Goal: Task Accomplishment & Management: Manage account settings

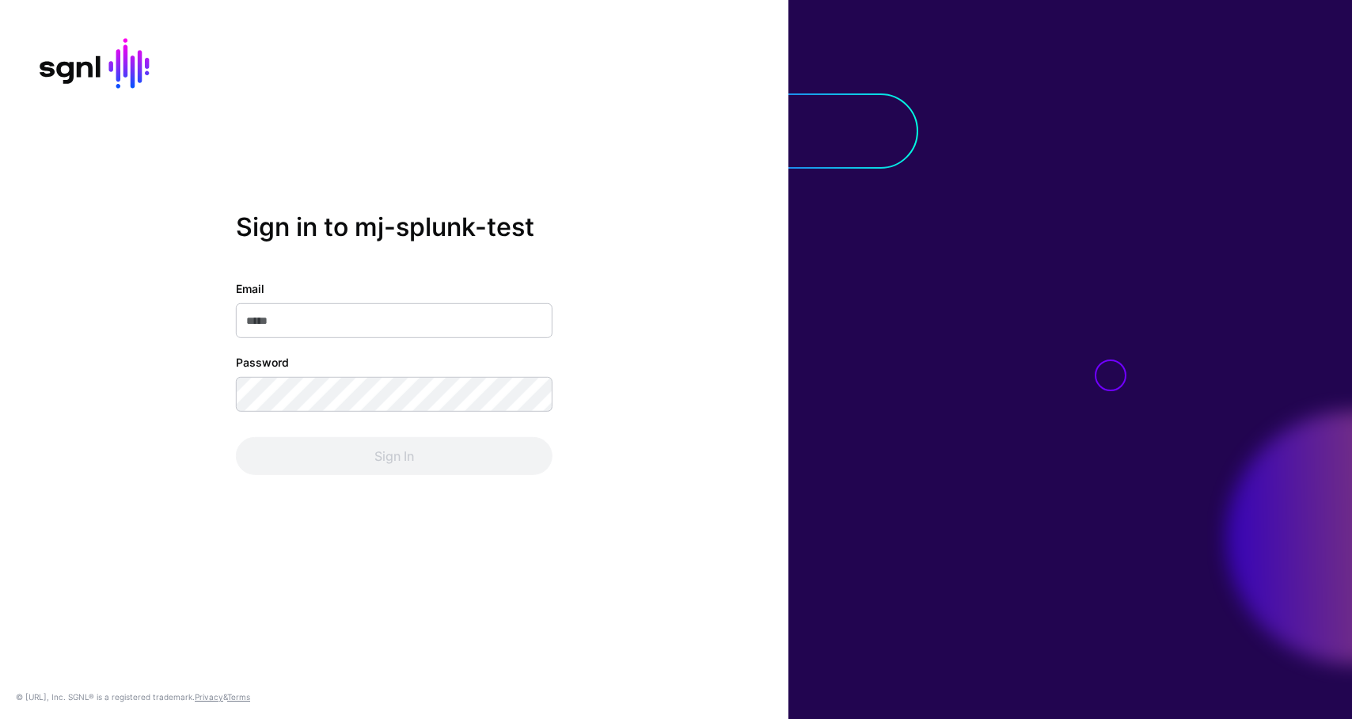
type input "**********"
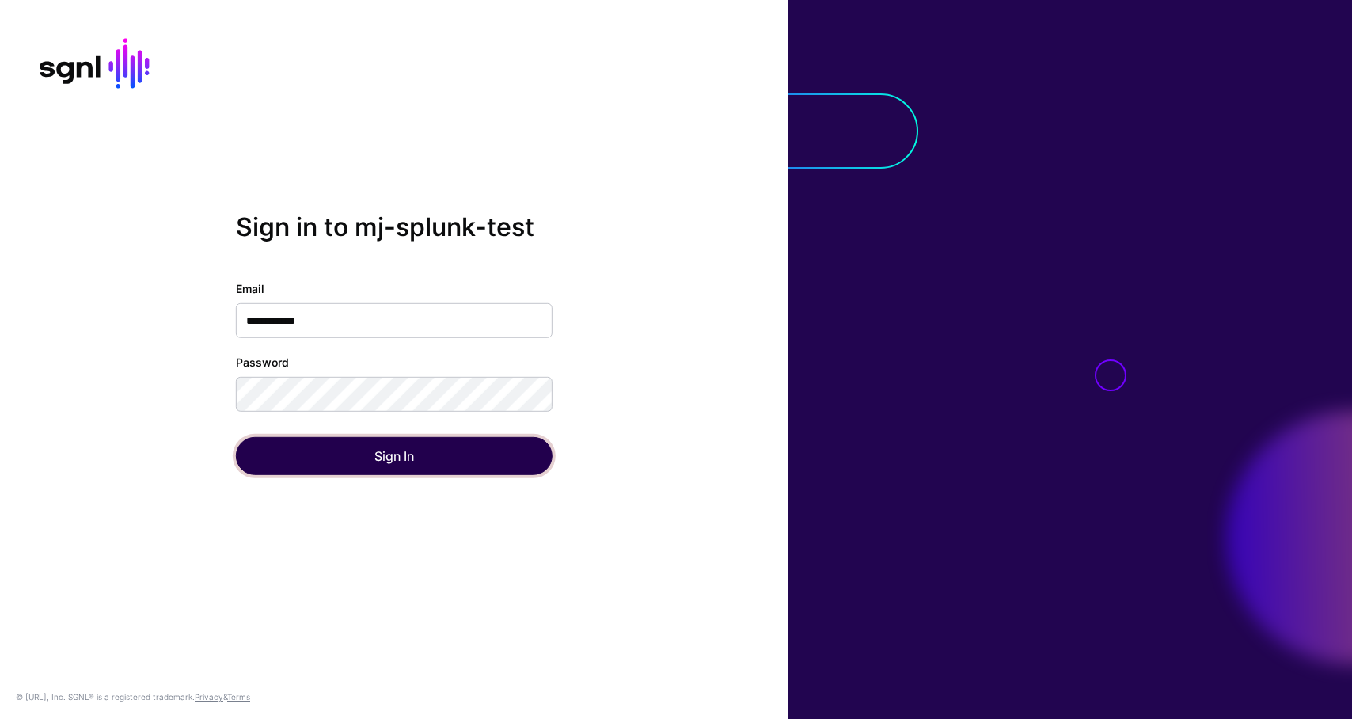
click at [429, 465] on button "Sign In" at bounding box center [394, 456] width 317 height 38
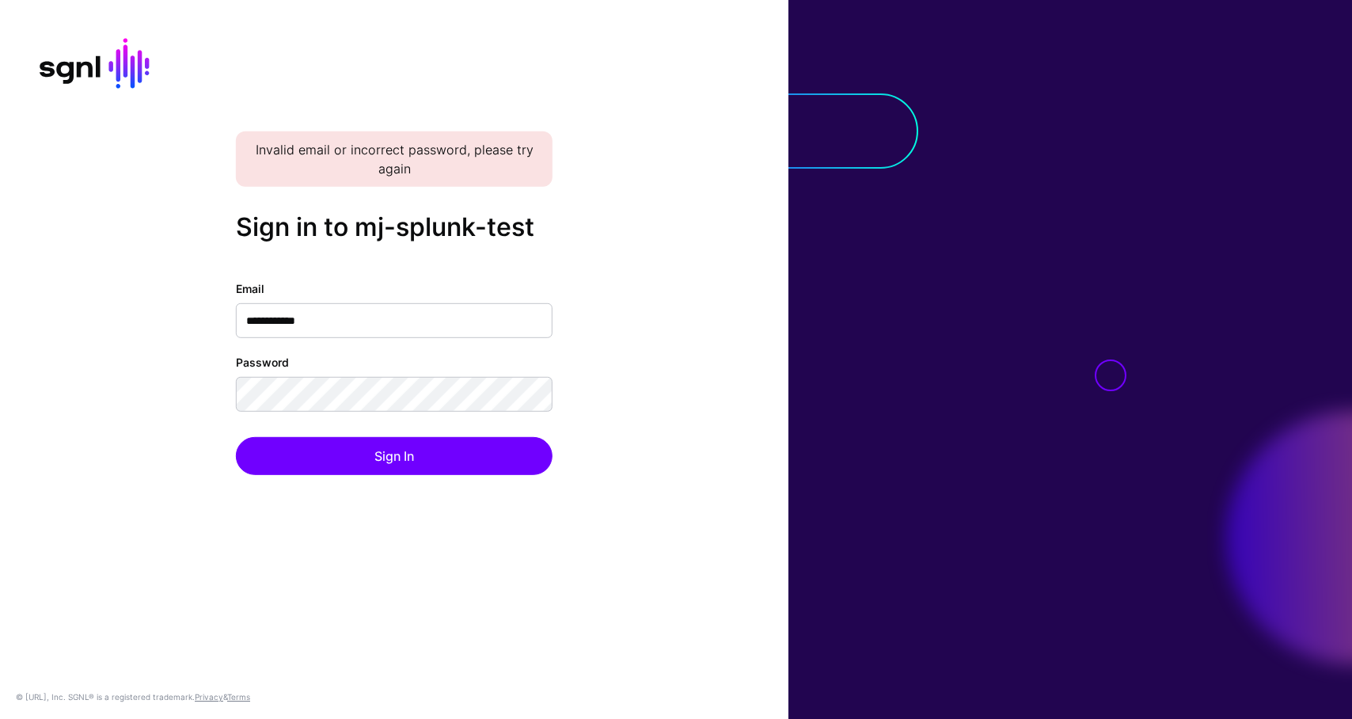
click at [393, 325] on input "**********" at bounding box center [394, 320] width 317 height 35
click at [236, 437] on button "Sign In" at bounding box center [394, 456] width 317 height 38
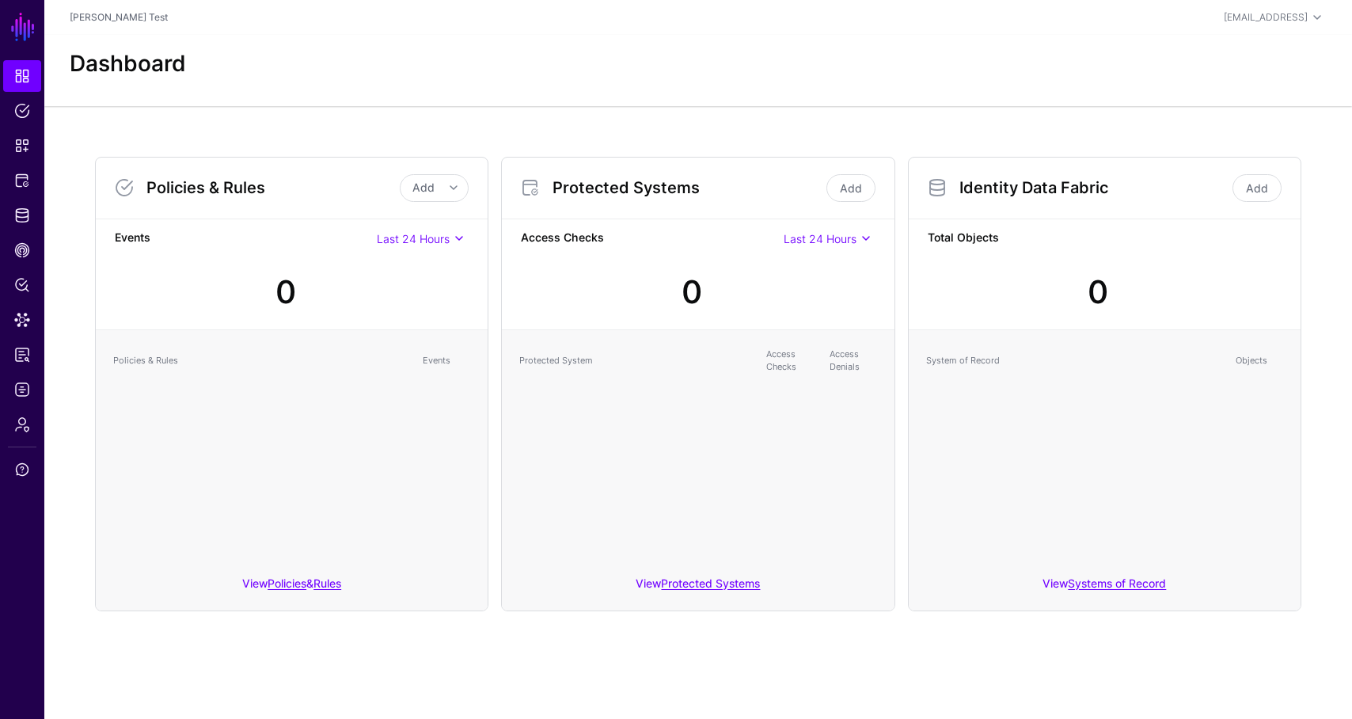
click at [376, 375] on th "Policies & Rules" at bounding box center [259, 361] width 309 height 42
click at [21, 424] on span "Admin" at bounding box center [22, 424] width 16 height 16
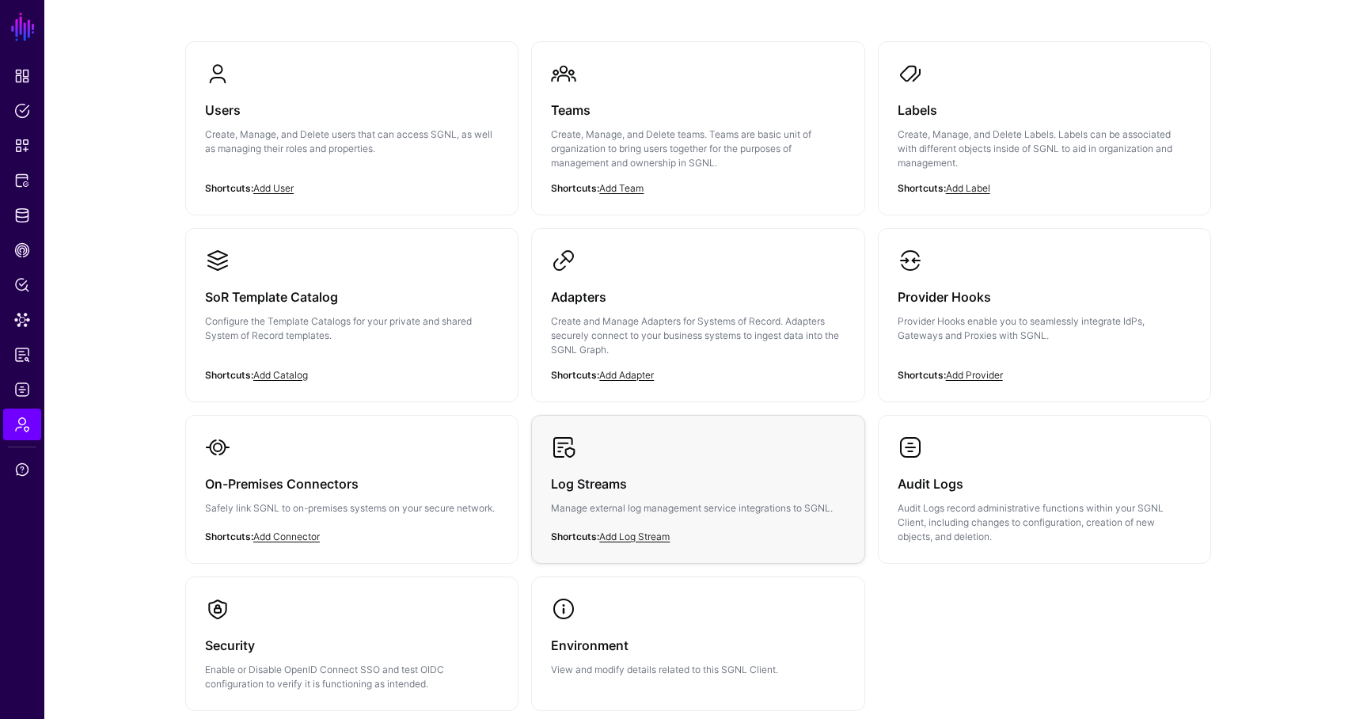
scroll to position [157, 0]
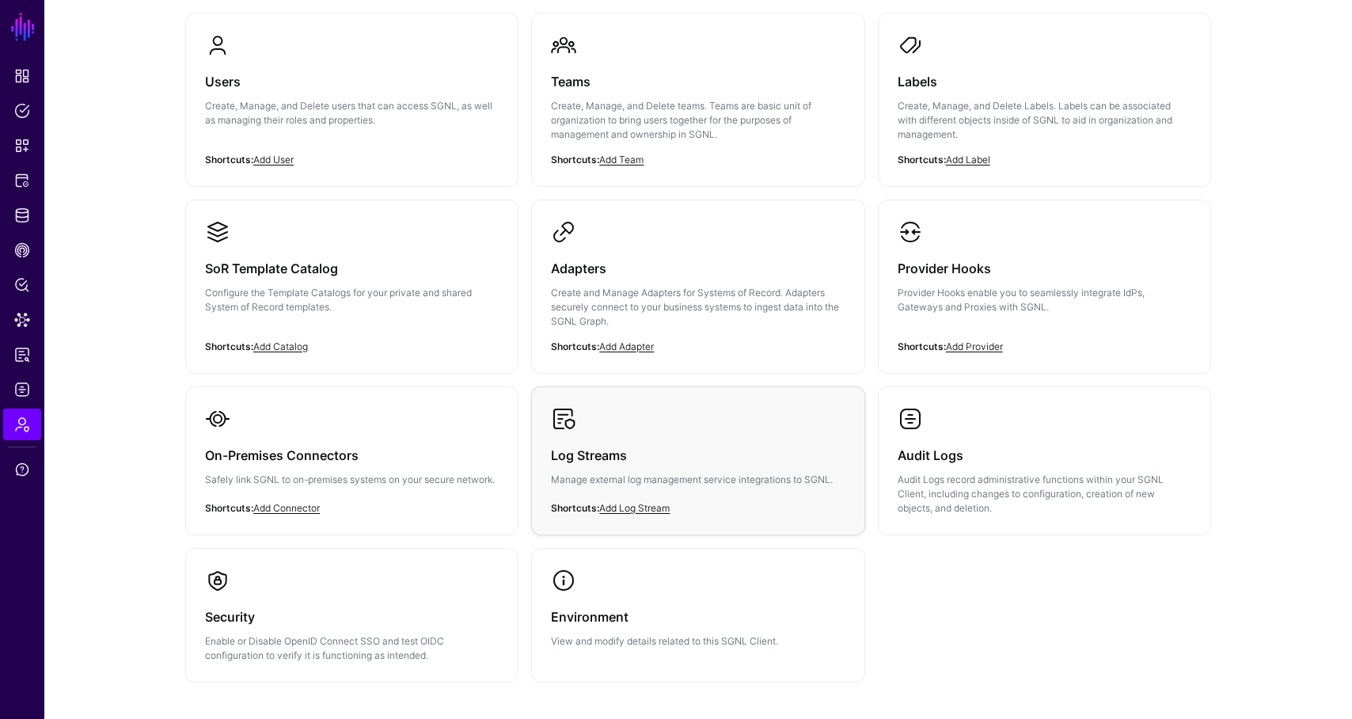
click at [696, 475] on p "Manage external log management service integrations to SGNL." at bounding box center [698, 480] width 294 height 14
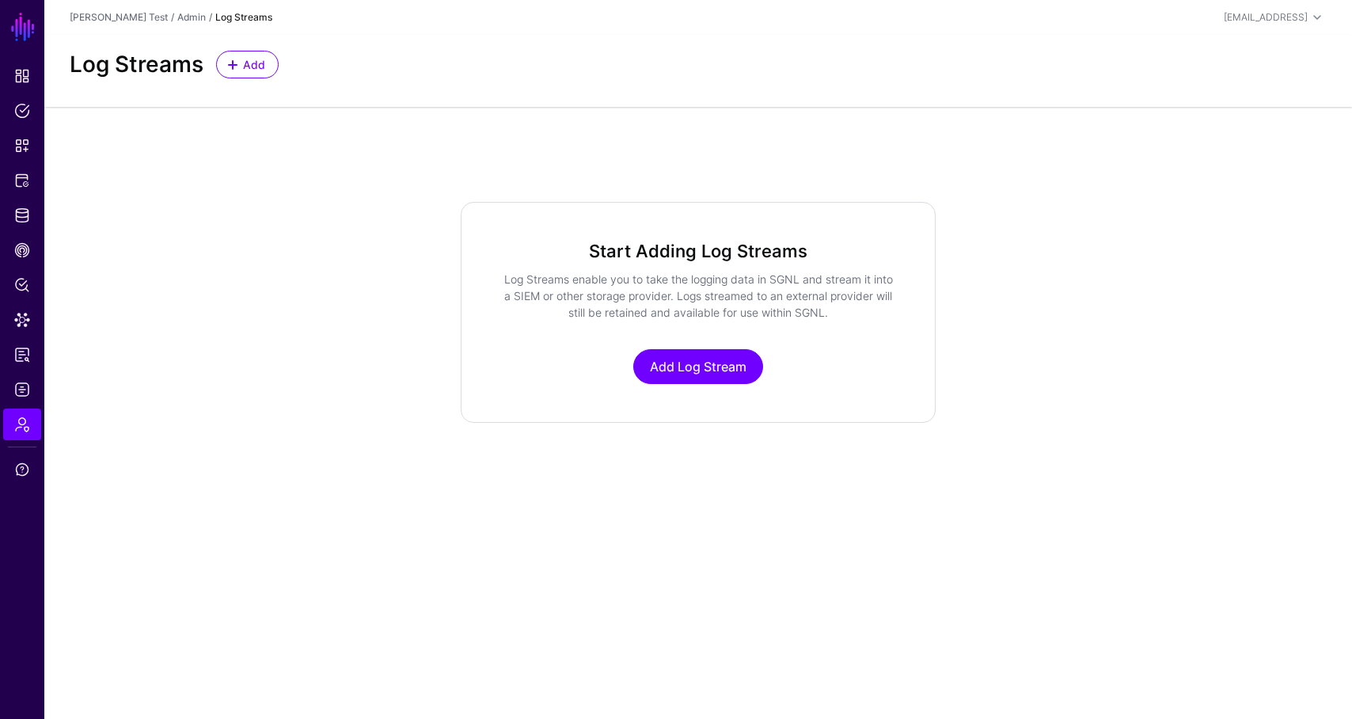
click at [688, 340] on div "Start Adding Log Streams Log Streams enable you to take the logging data in SGN…" at bounding box center [698, 312] width 475 height 221
click at [688, 363] on link "Add Log Stream" at bounding box center [698, 366] width 130 height 35
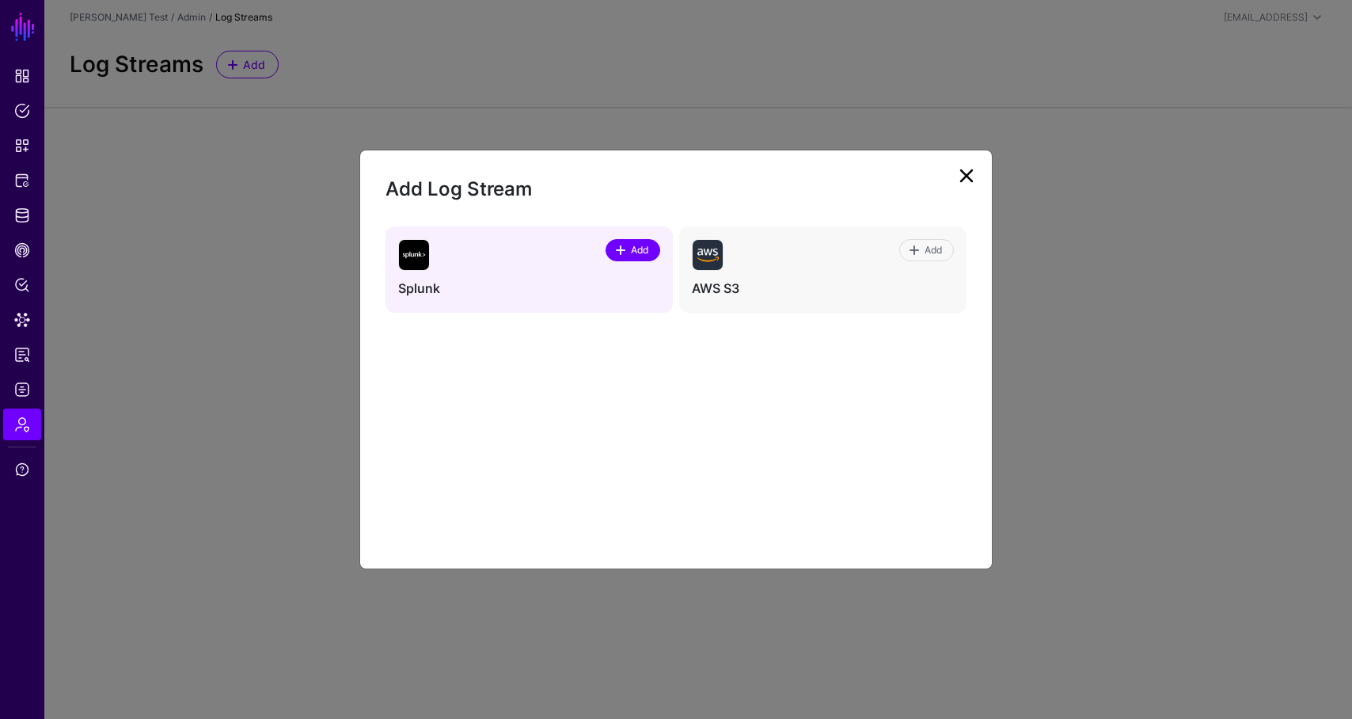
click at [632, 257] on link "Add" at bounding box center [632, 250] width 55 height 22
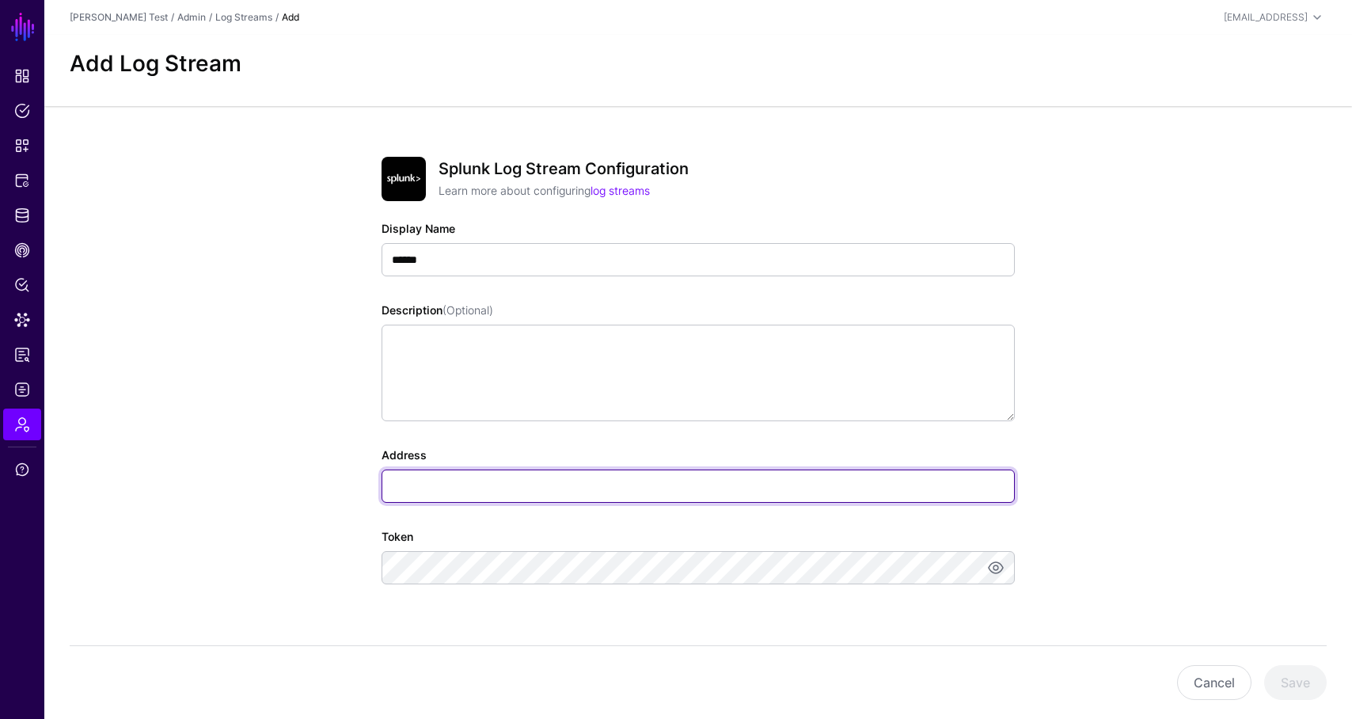
click at [458, 492] on input "Address" at bounding box center [698, 485] width 633 height 33
paste input "**********"
type input "**********"
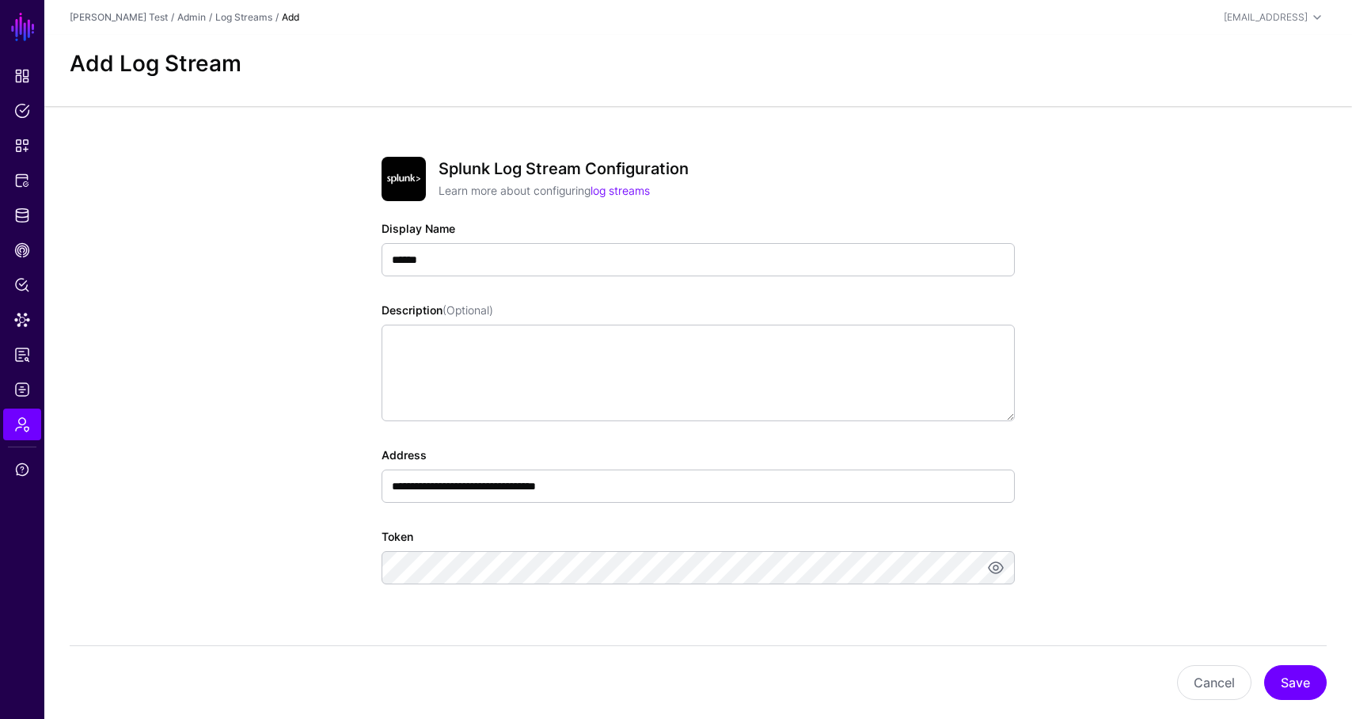
click at [383, 464] on div "**********" at bounding box center [698, 474] width 633 height 56
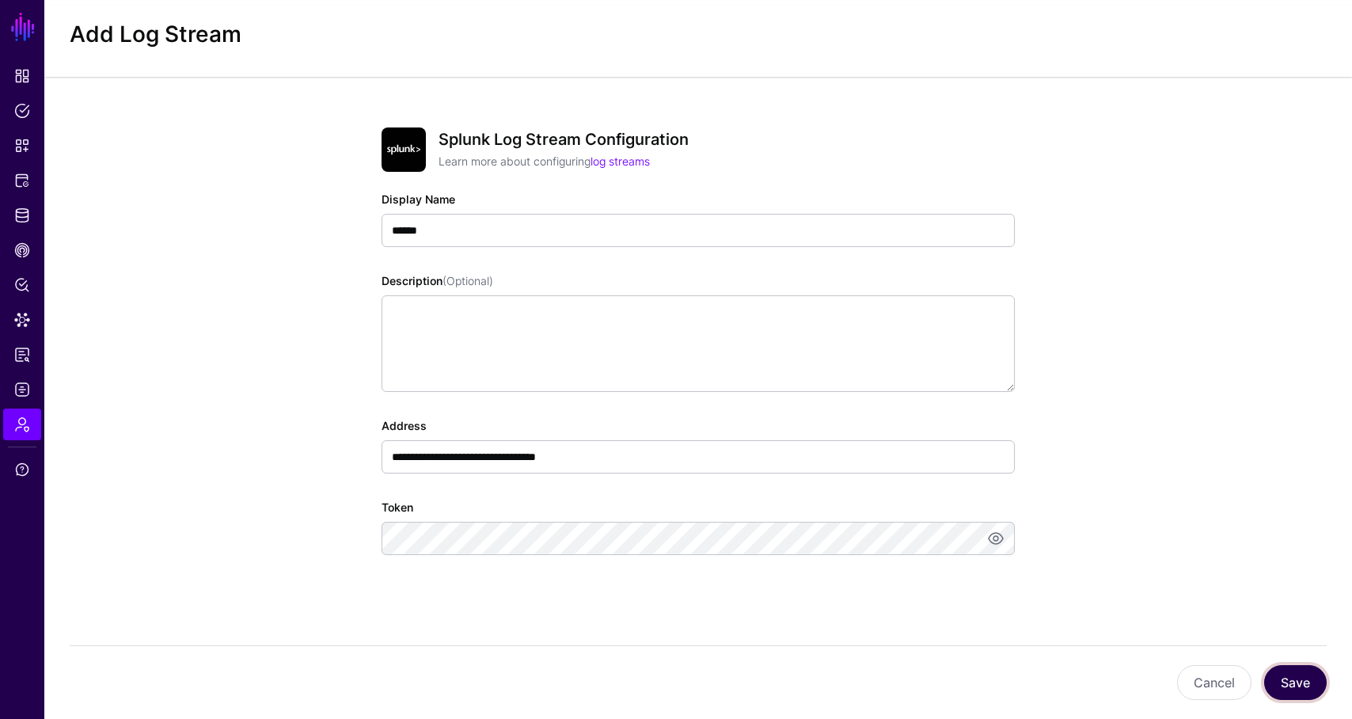
click at [1281, 681] on button "Save" at bounding box center [1295, 682] width 63 height 35
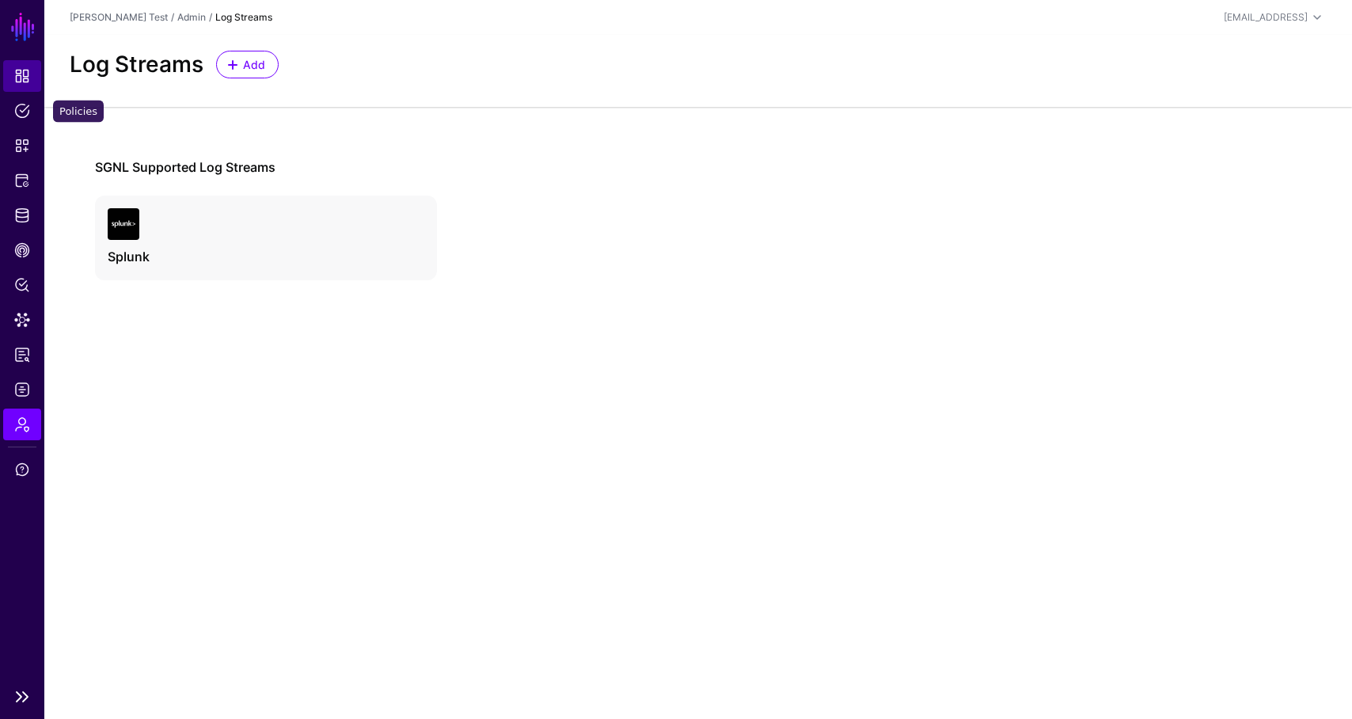
click at [24, 82] on span "Dashboard" at bounding box center [22, 76] width 16 height 16
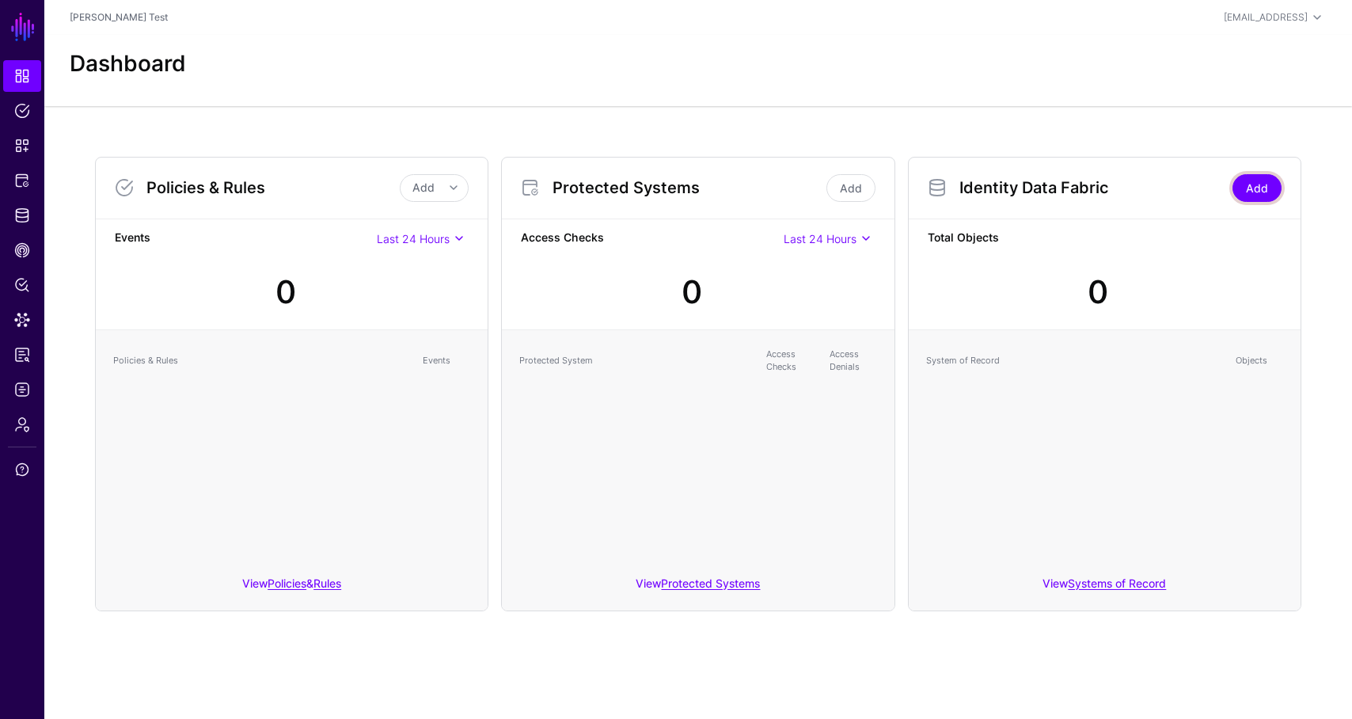
click at [1263, 184] on link "Add" at bounding box center [1256, 188] width 49 height 28
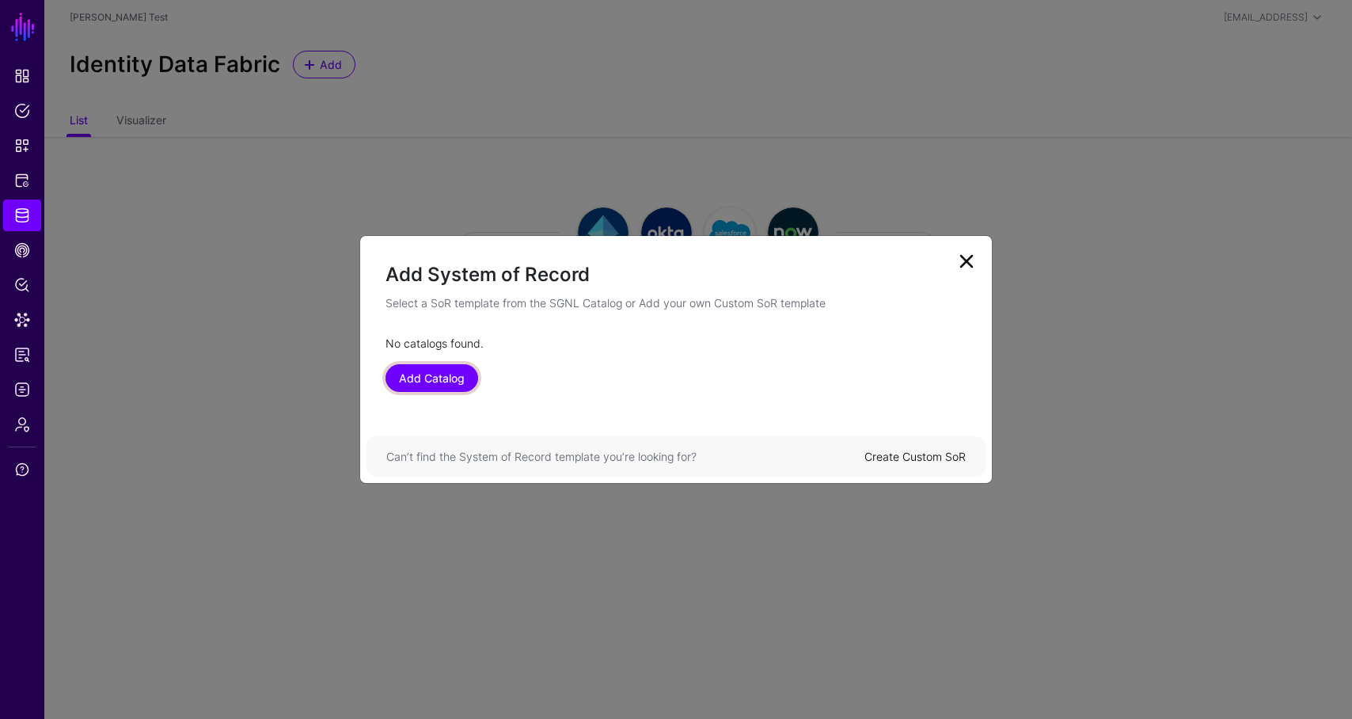
click at [474, 378] on link "Add Catalog" at bounding box center [431, 378] width 93 height 28
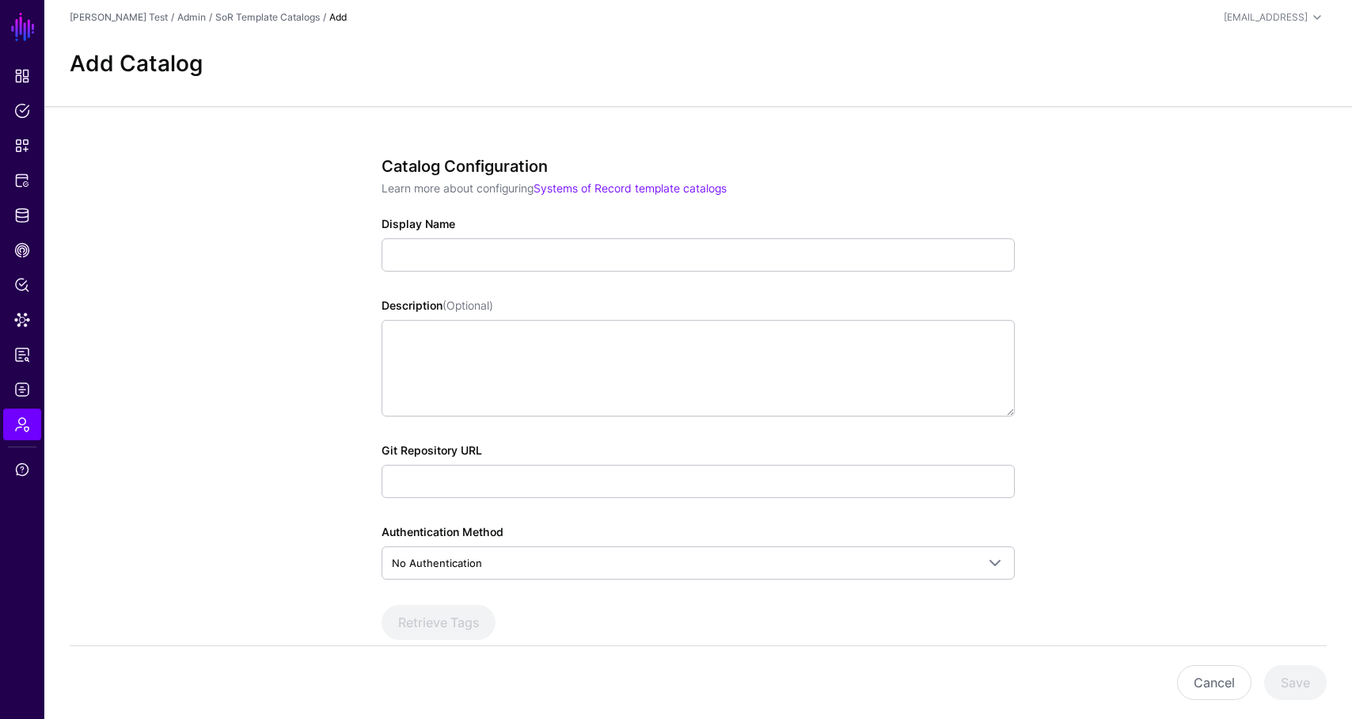
click at [591, 271] on div "Catalog Configuration Learn more about configuring Systems of Record template c…" at bounding box center [698, 420] width 633 height 527
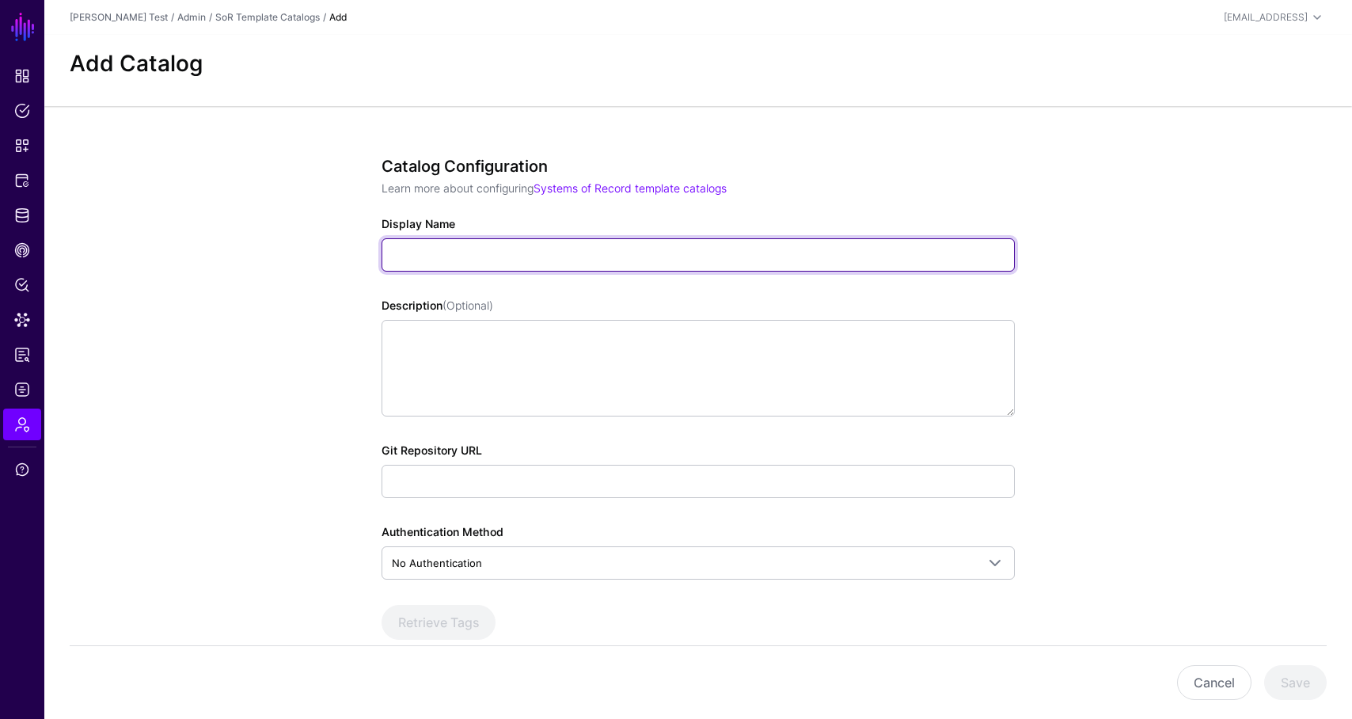
click at [553, 254] on input "Display Name" at bounding box center [698, 254] width 633 height 33
type input "***"
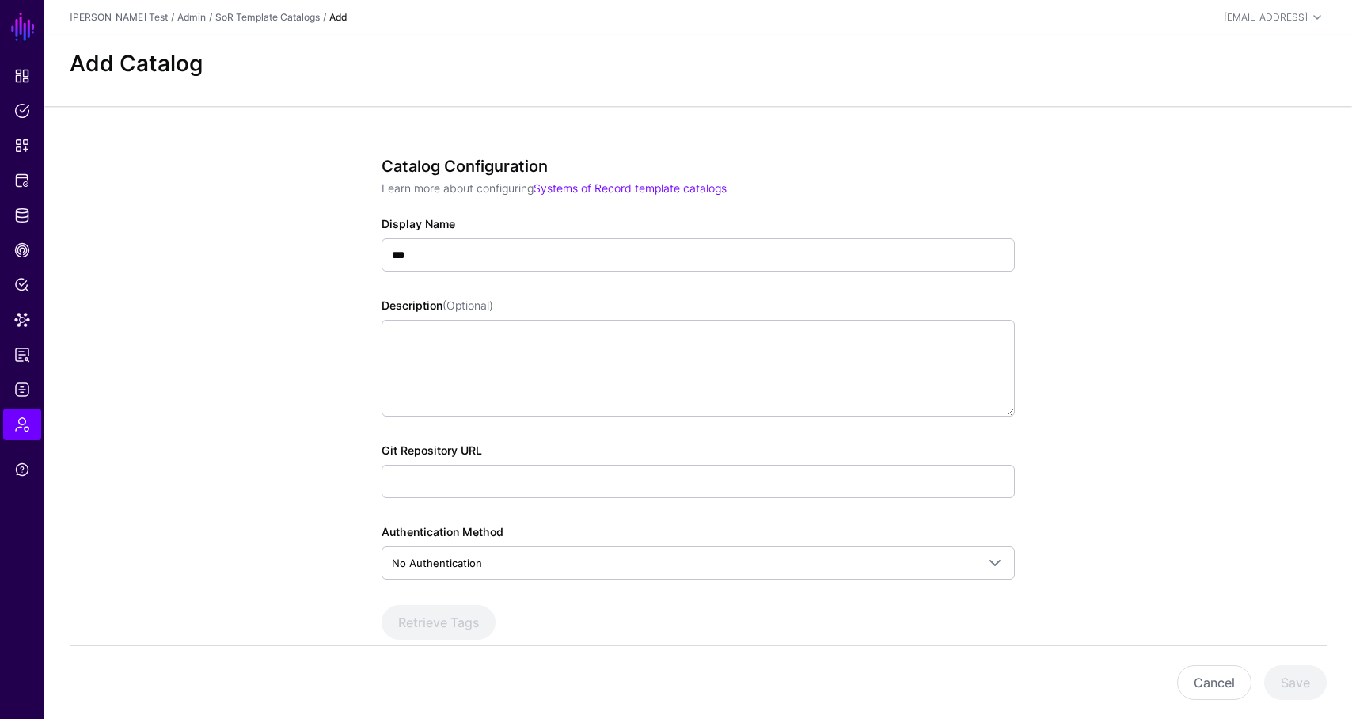
click at [473, 460] on div "Git Repository URL" at bounding box center [698, 470] width 633 height 56
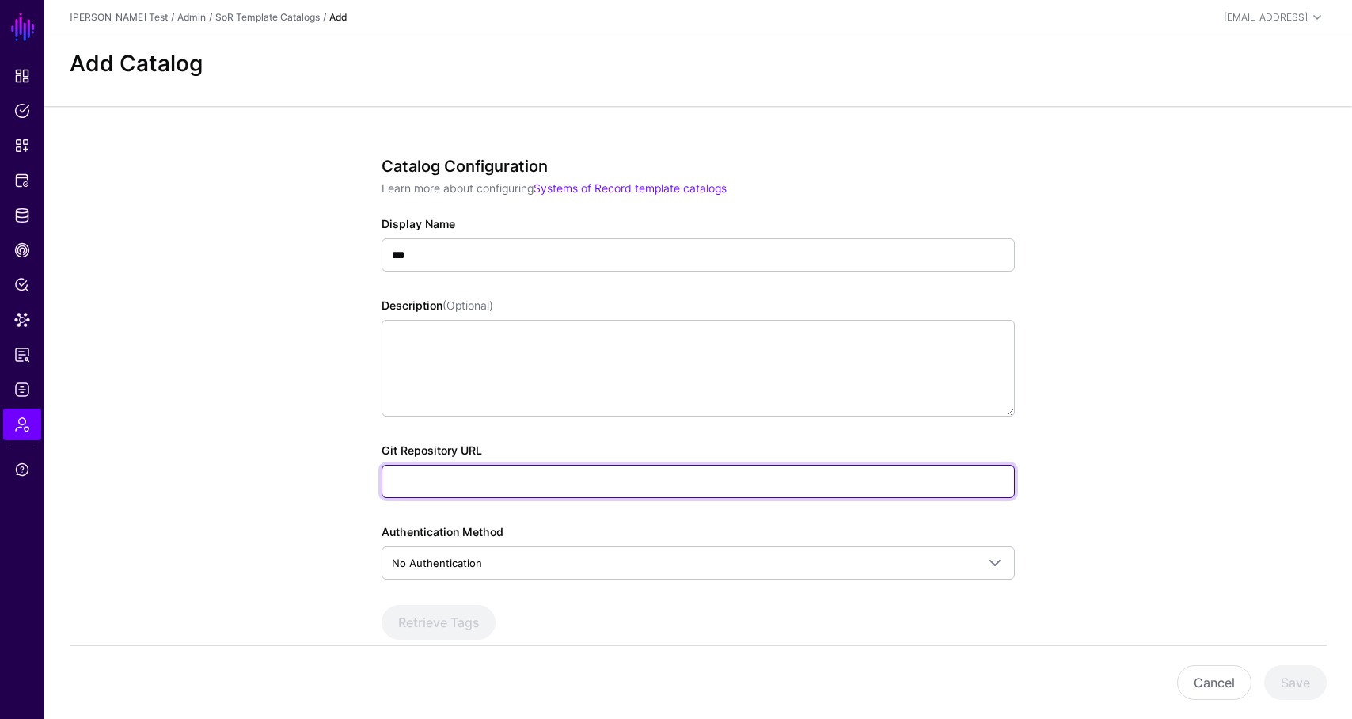
click at [473, 476] on input "Git Repository URL" at bounding box center [698, 481] width 633 height 33
type input "**********"
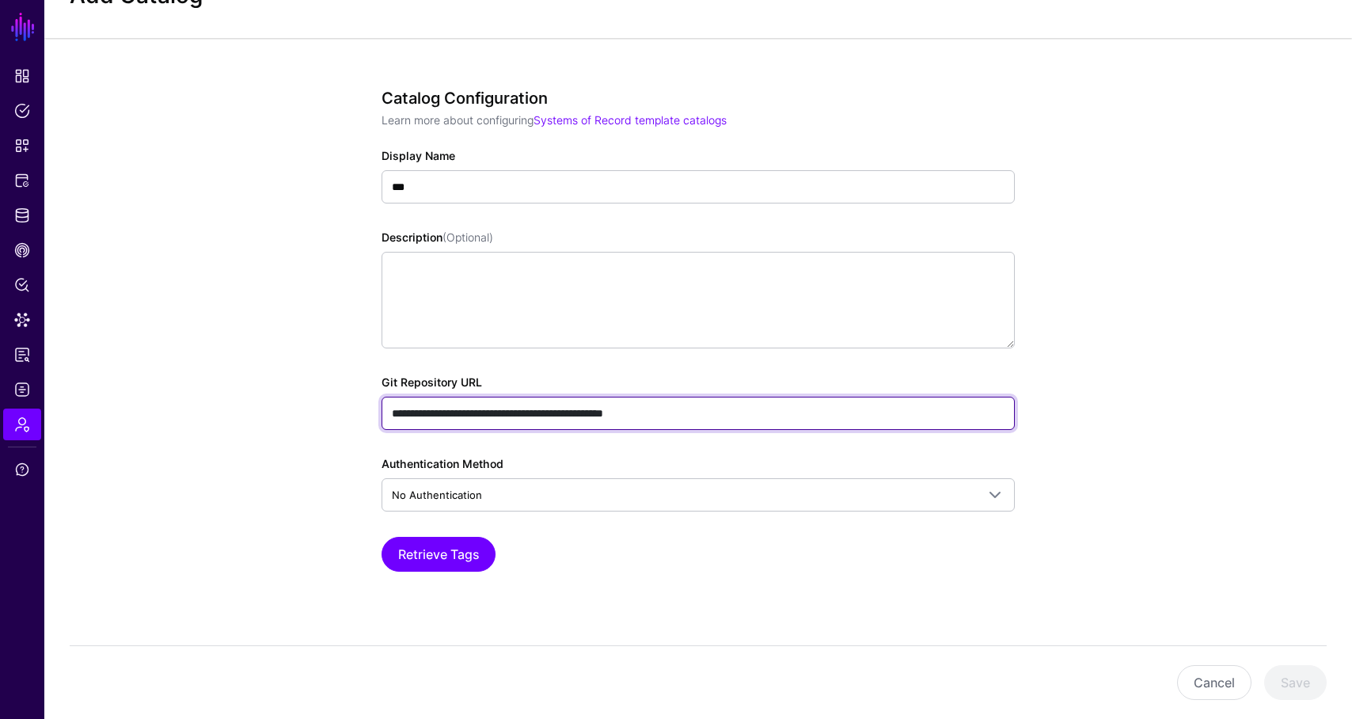
scroll to position [85, 0]
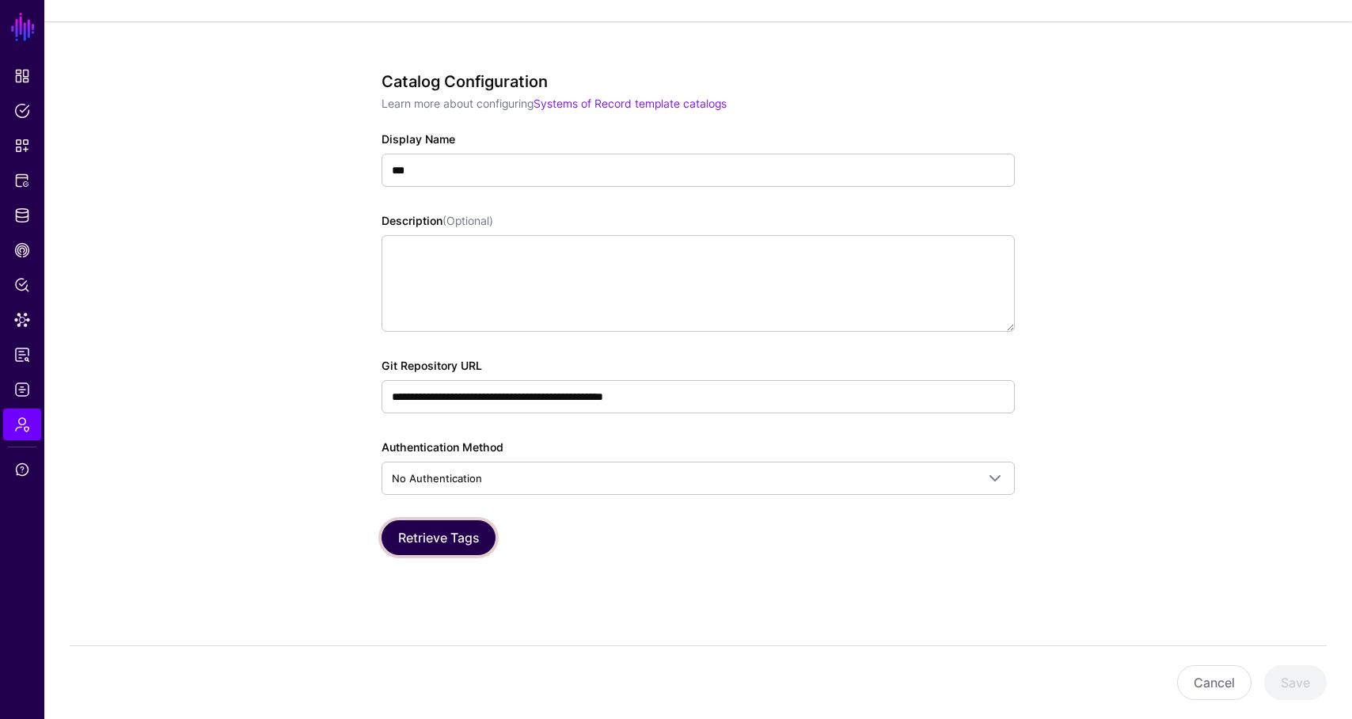
click at [455, 537] on button "Retrieve Tags" at bounding box center [439, 537] width 114 height 35
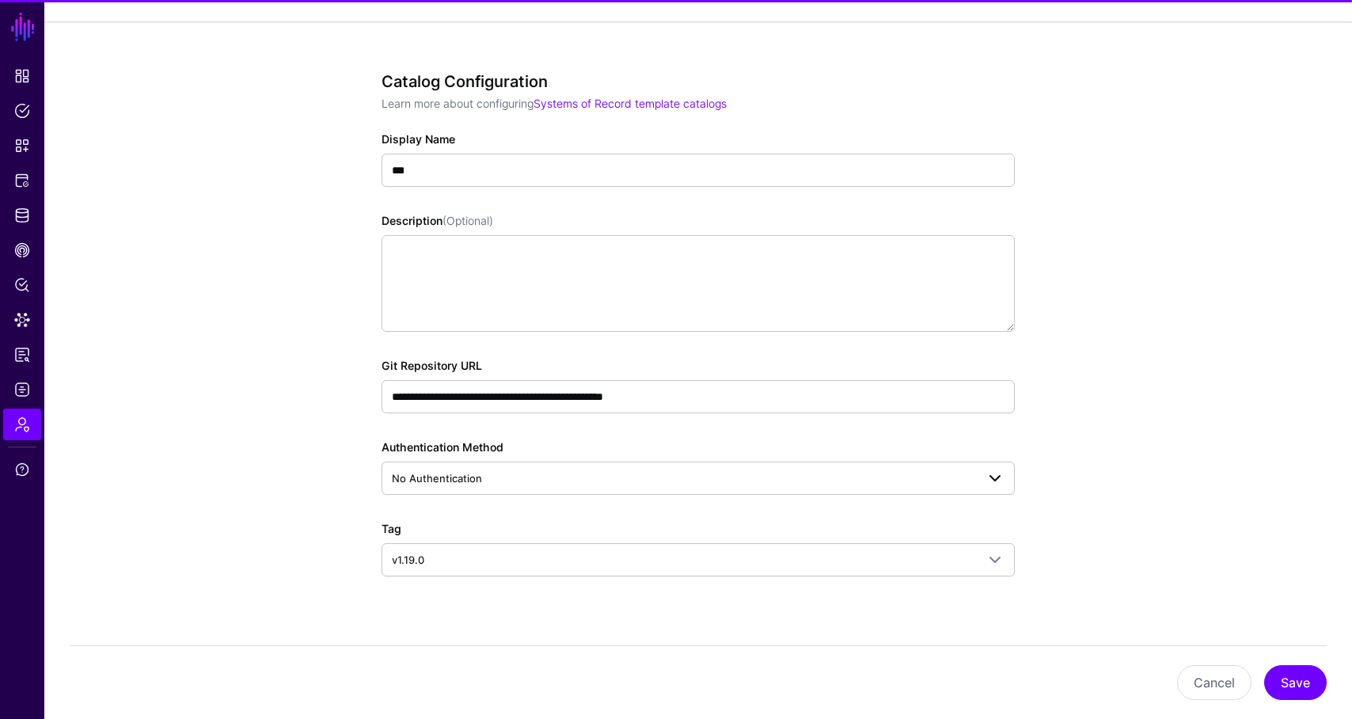
scroll to position [106, 0]
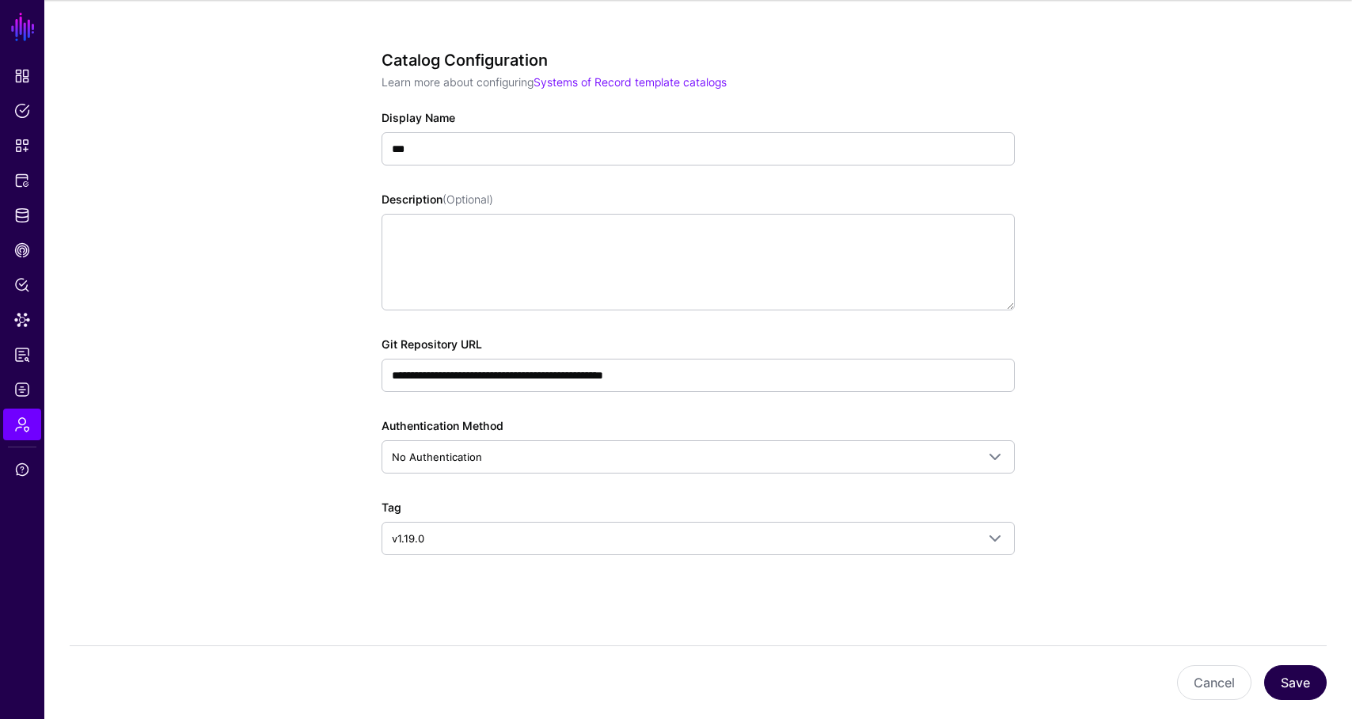
click at [1295, 670] on button "Save" at bounding box center [1295, 682] width 63 height 35
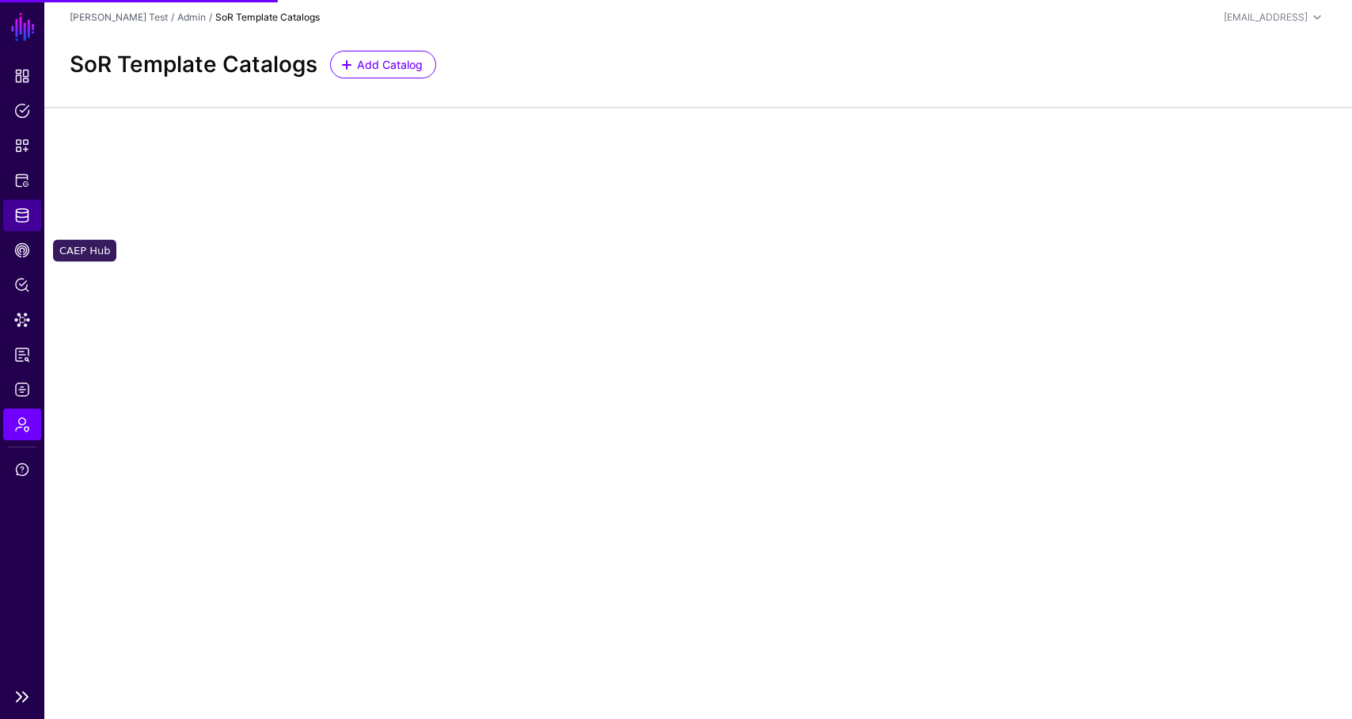
click at [10, 224] on link "Identity Data Fabric" at bounding box center [22, 215] width 38 height 32
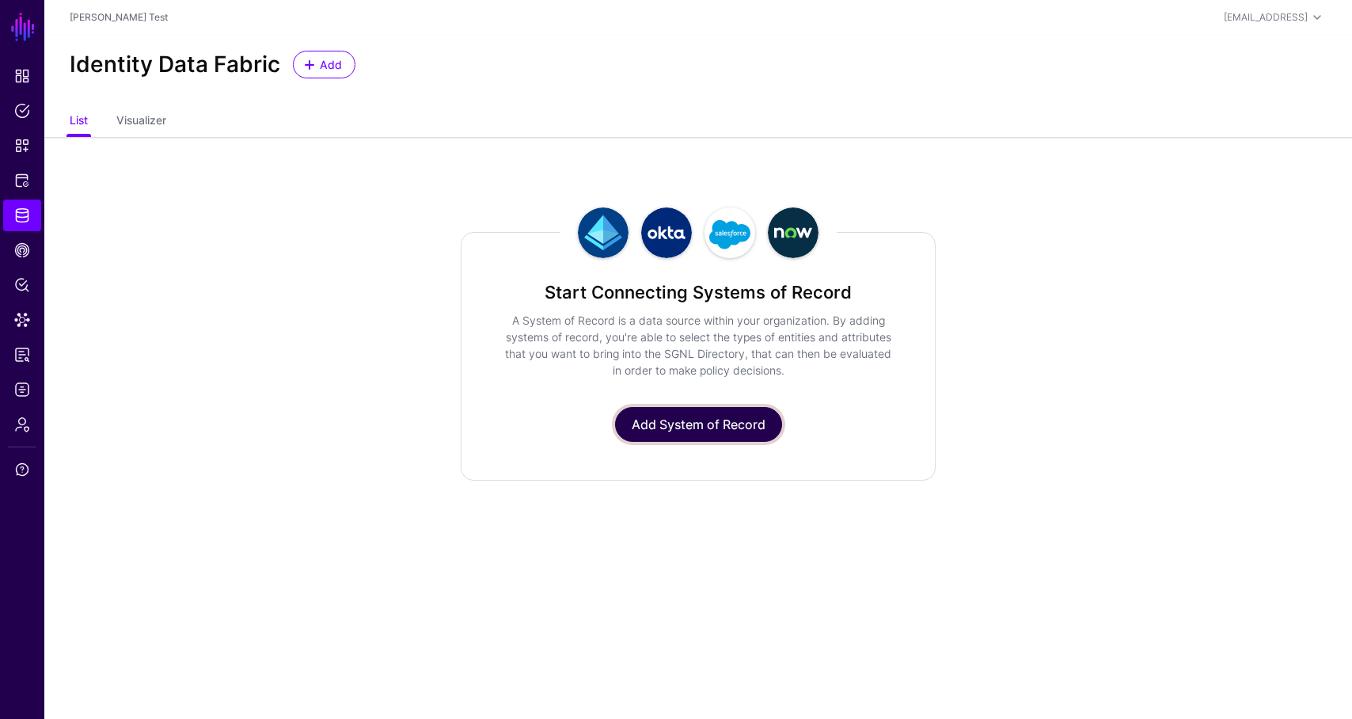
click at [647, 419] on link "Add System of Record" at bounding box center [698, 424] width 167 height 35
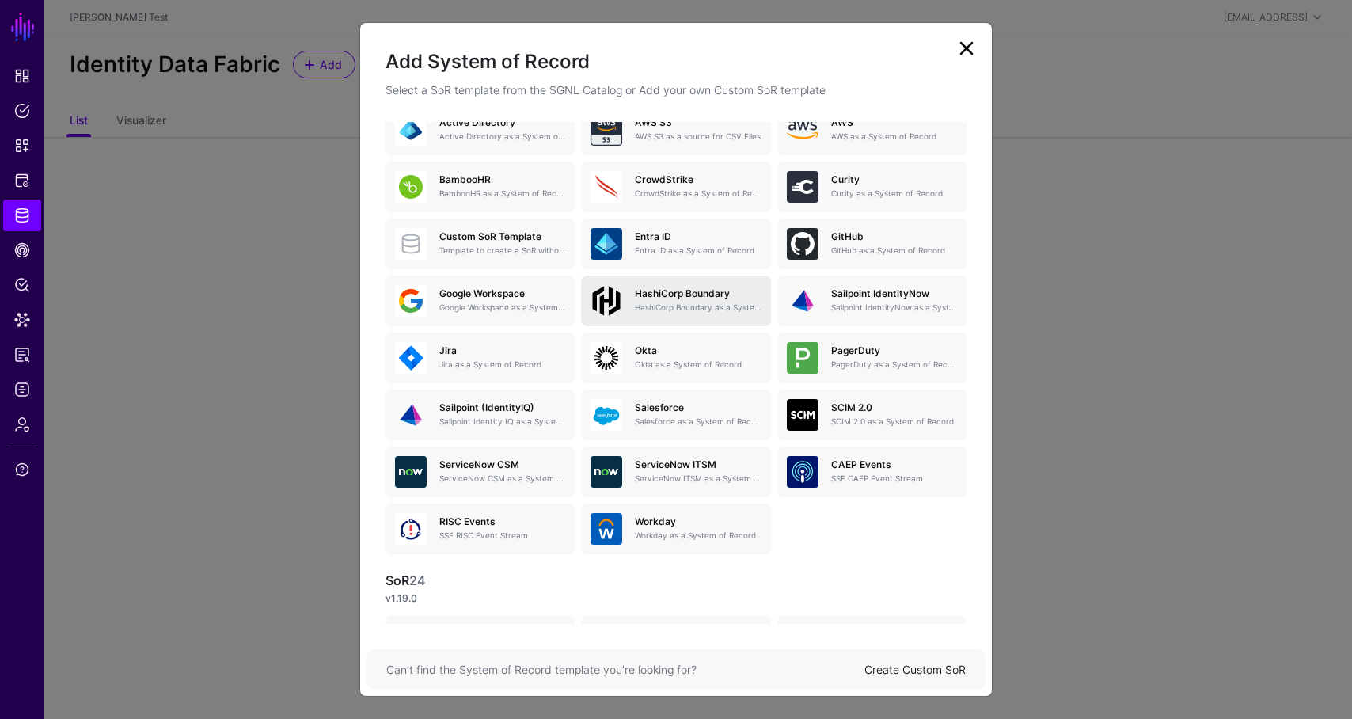
scroll to position [123, 0]
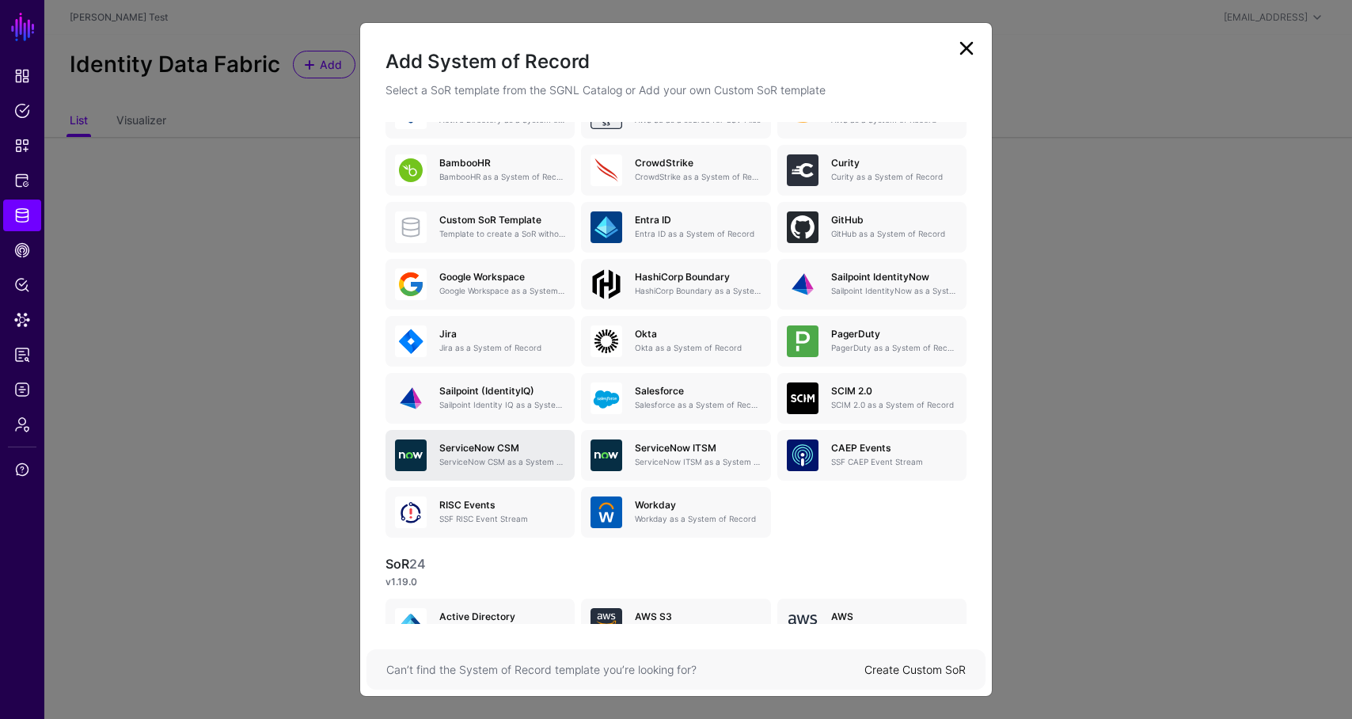
click at [487, 454] on div "ServiceNow CSM ServiceNow CSM as a System of Record" at bounding box center [496, 454] width 139 height 25
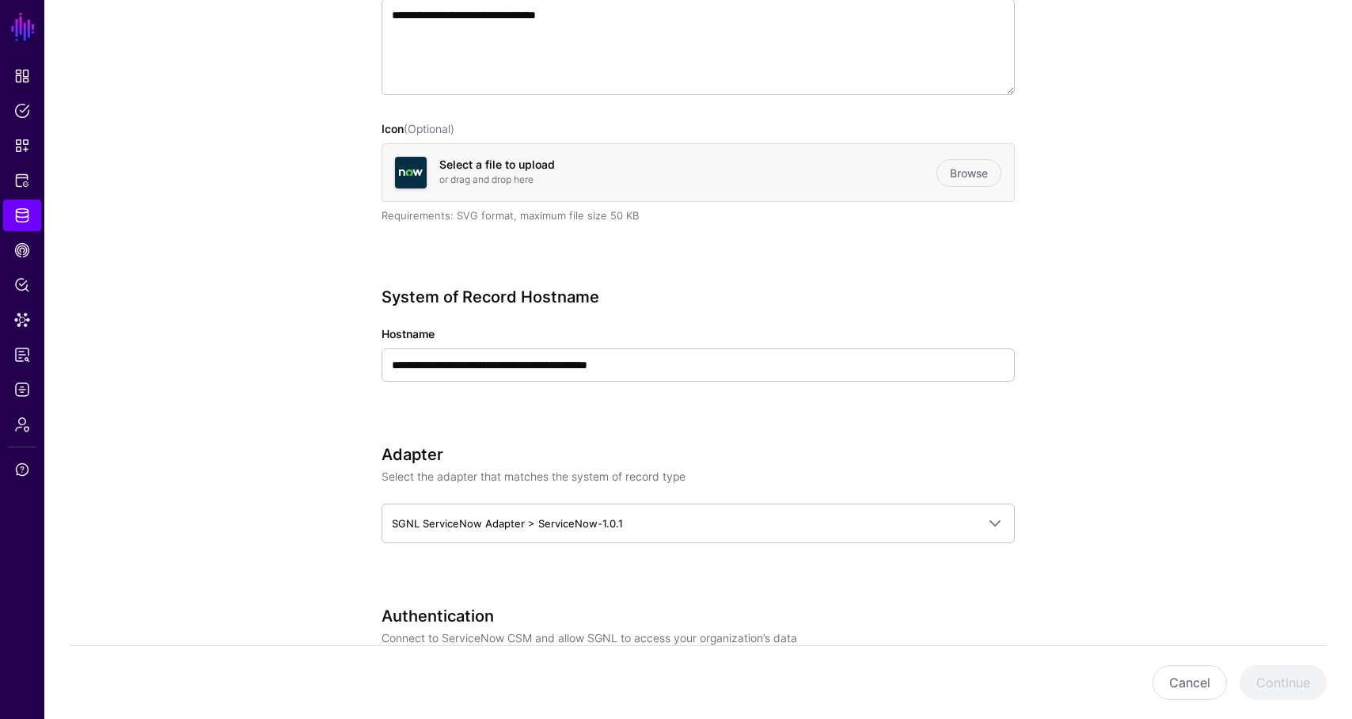
scroll to position [507, 0]
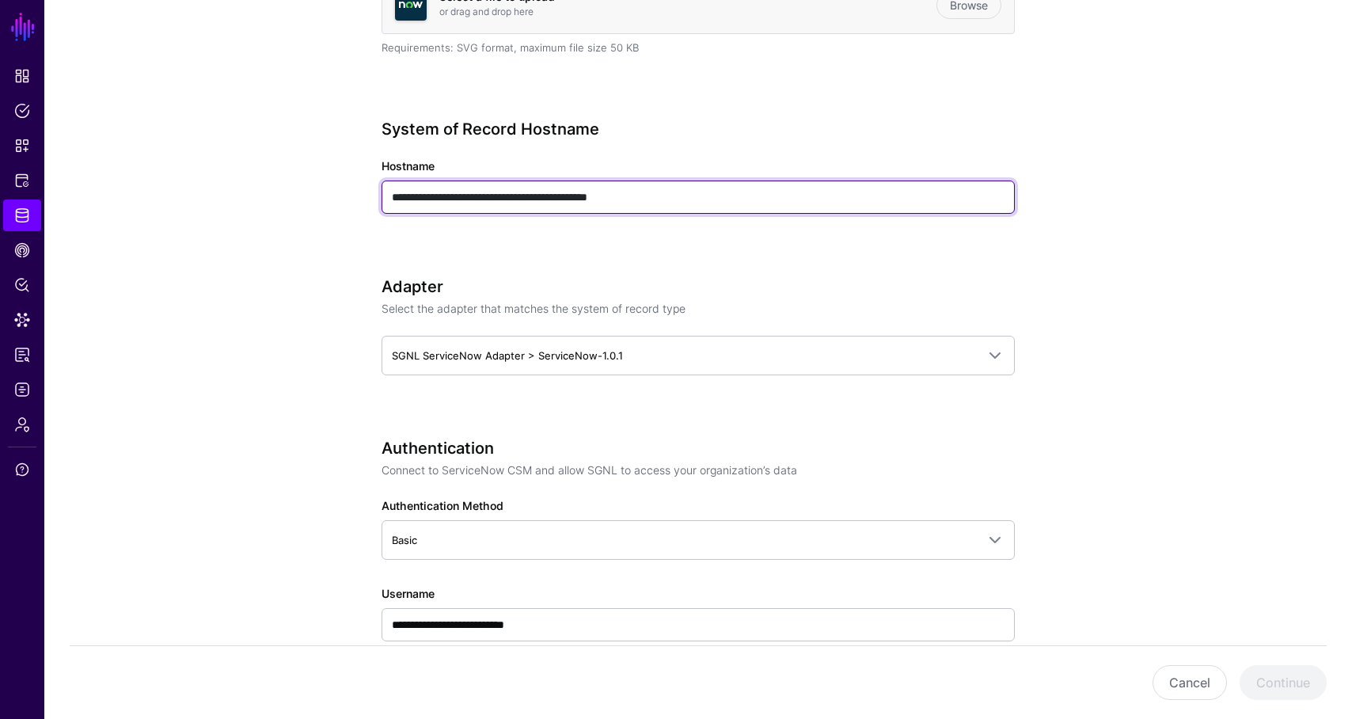
click at [711, 211] on input "**********" at bounding box center [698, 196] width 633 height 33
type input "**********"
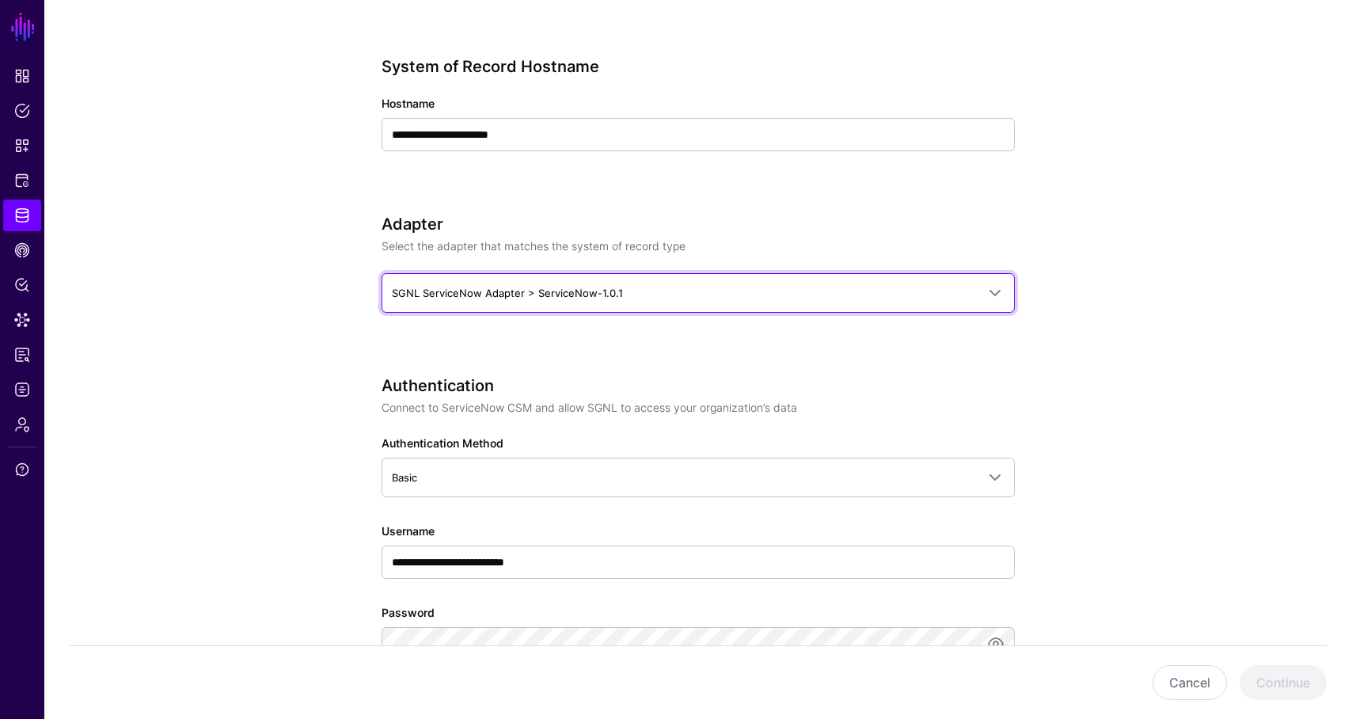
scroll to position [594, 0]
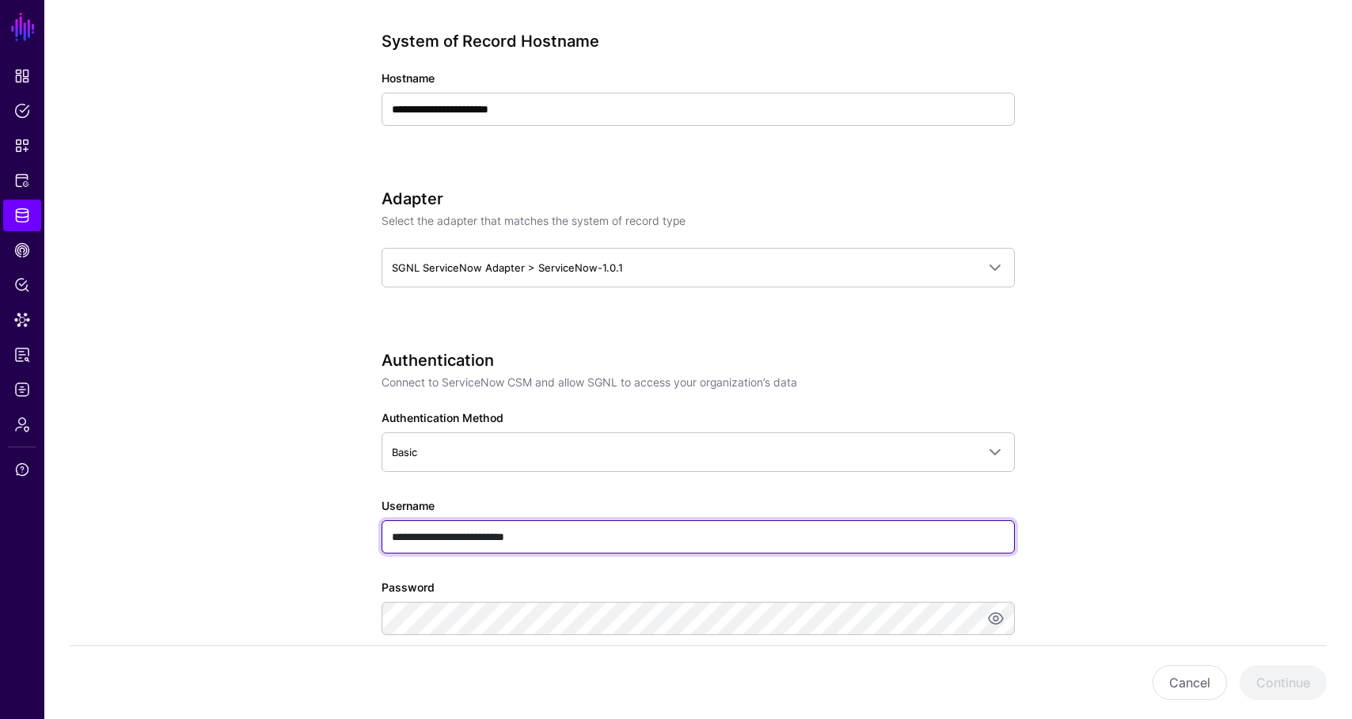
paste input "text"
type input "**********"
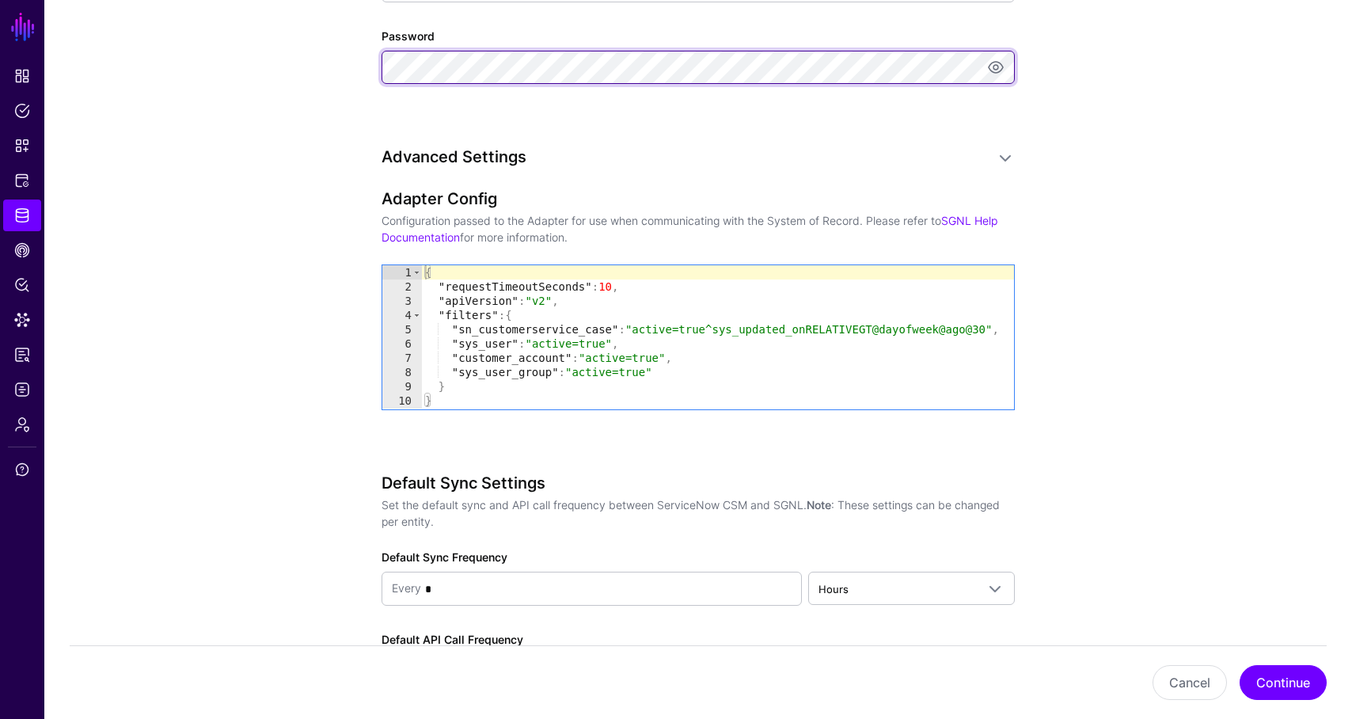
scroll to position [1251, 0]
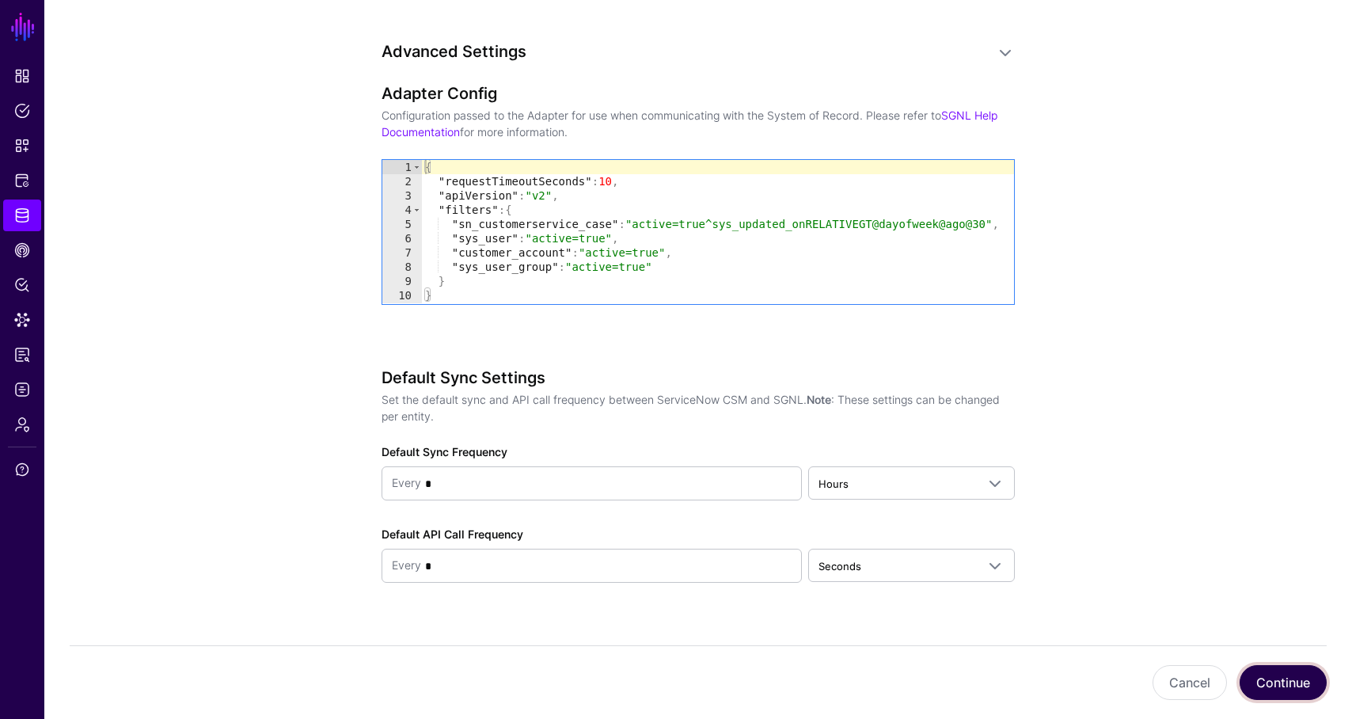
click at [1281, 681] on button "Continue" at bounding box center [1282, 682] width 87 height 35
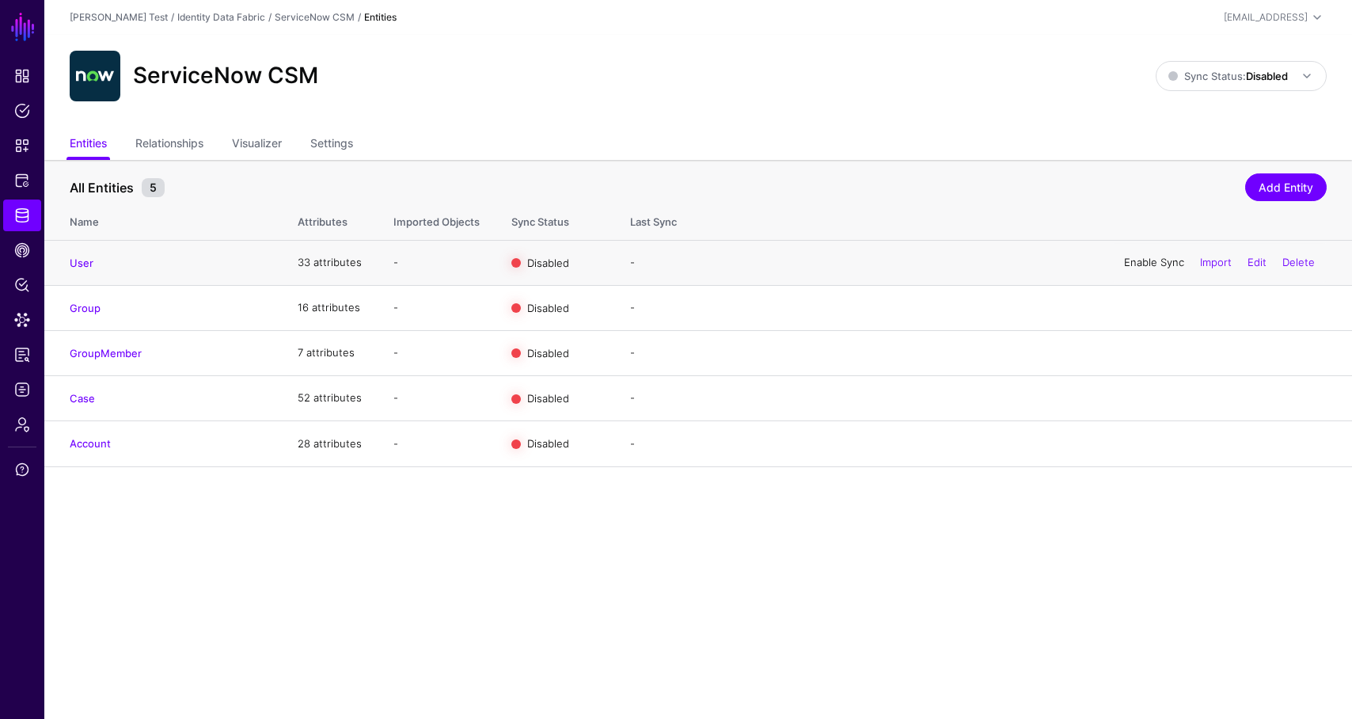
click at [1156, 258] on link "Enable Sync" at bounding box center [1154, 262] width 60 height 13
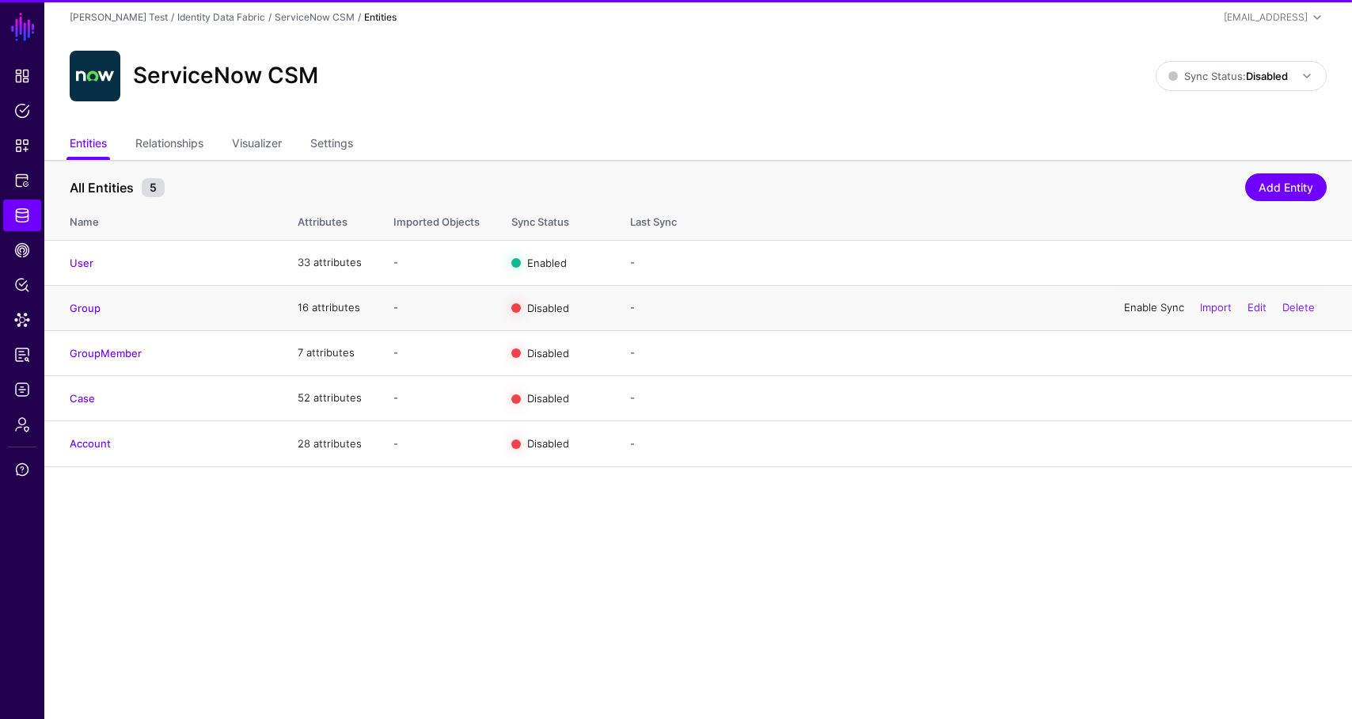
click at [1156, 310] on link "Enable Sync" at bounding box center [1154, 307] width 60 height 13
click at [1154, 347] on link "Enable Sync" at bounding box center [1154, 352] width 60 height 13
click at [1153, 390] on div "Enable Sync Import Edit Delete" at bounding box center [1219, 398] width 214 height 40
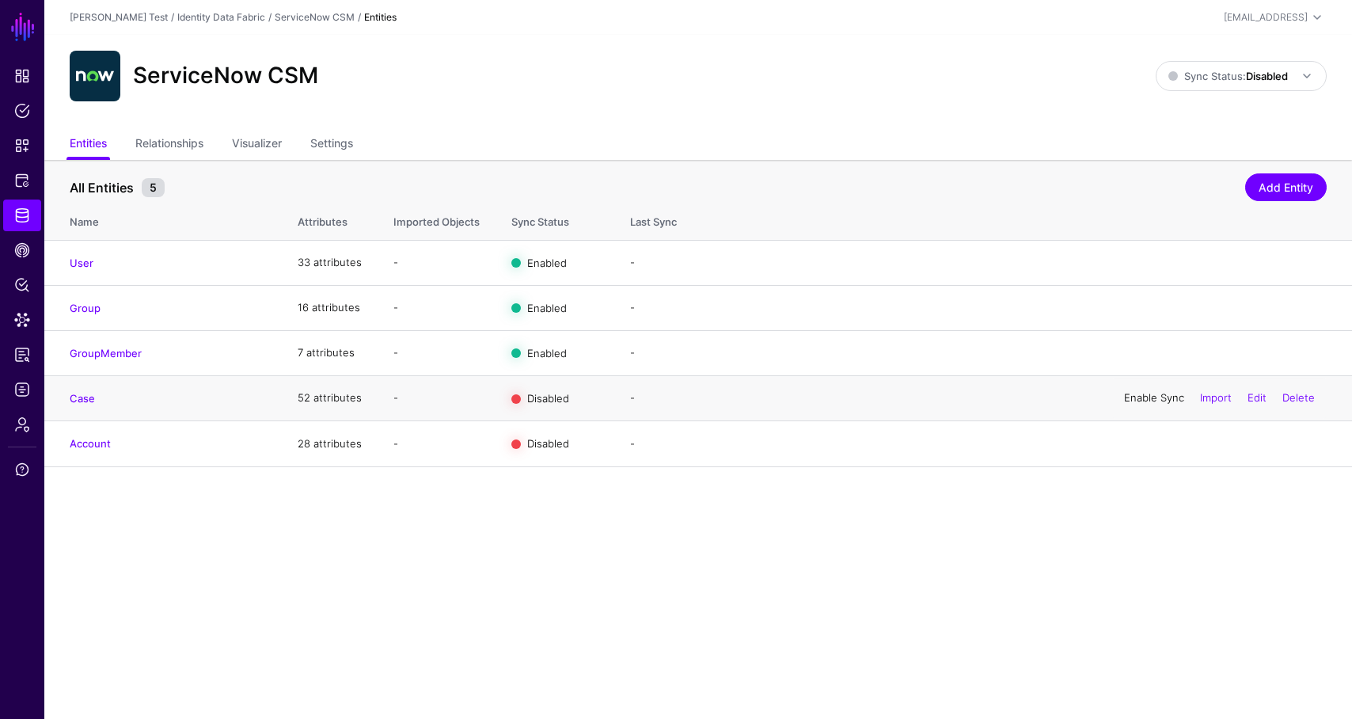
click at [1153, 395] on link "Enable Sync" at bounding box center [1154, 397] width 60 height 13
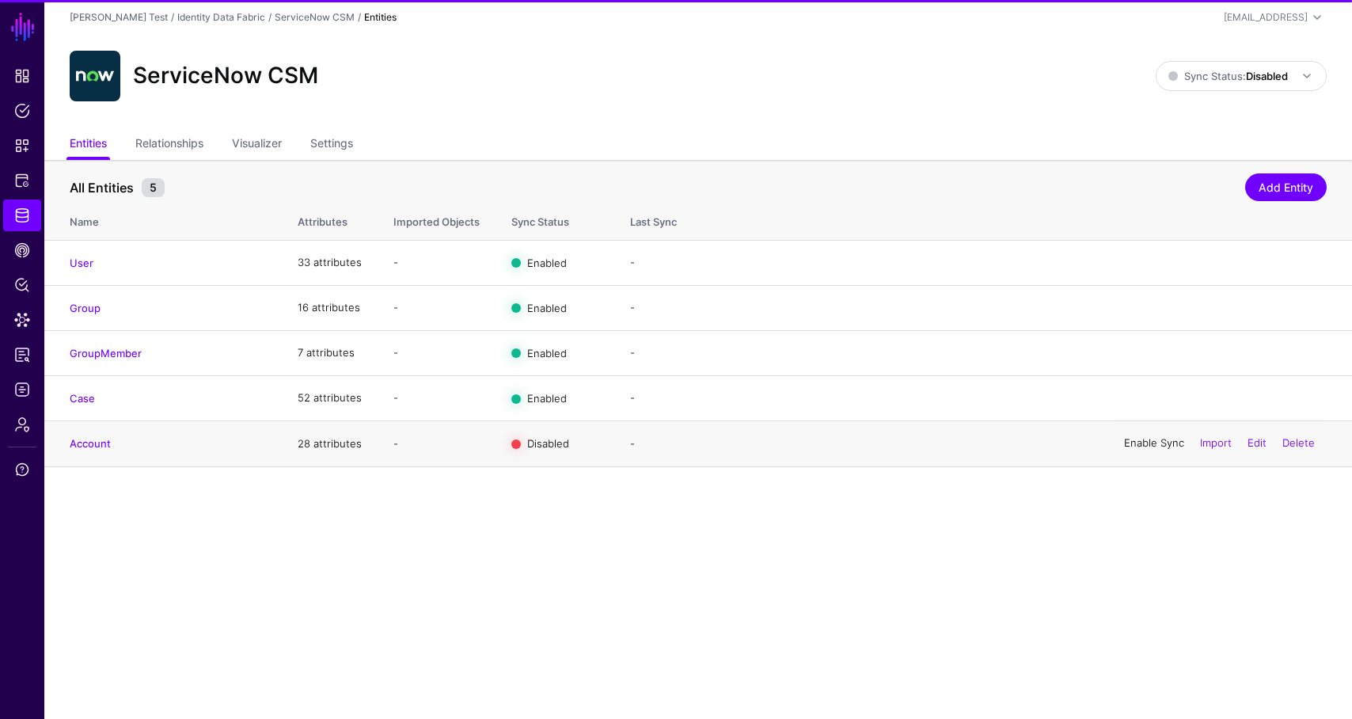
click at [1153, 448] on link "Enable Sync" at bounding box center [1154, 443] width 60 height 13
click at [1215, 94] on div "ServiceNow CSM Sync Status: Disabled Enabled Syncing active for all configured …" at bounding box center [698, 76] width 1257 height 51
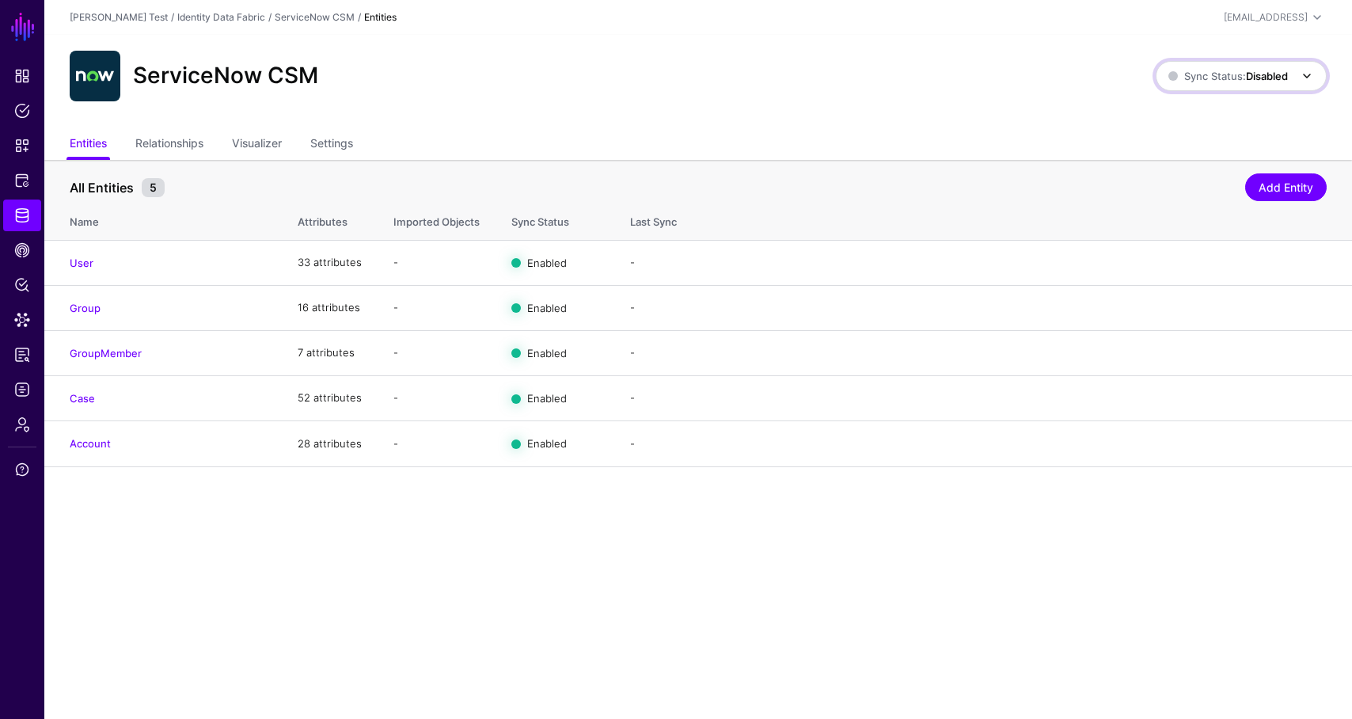
click at [1214, 80] on span "Sync Status: Disabled" at bounding box center [1228, 76] width 120 height 13
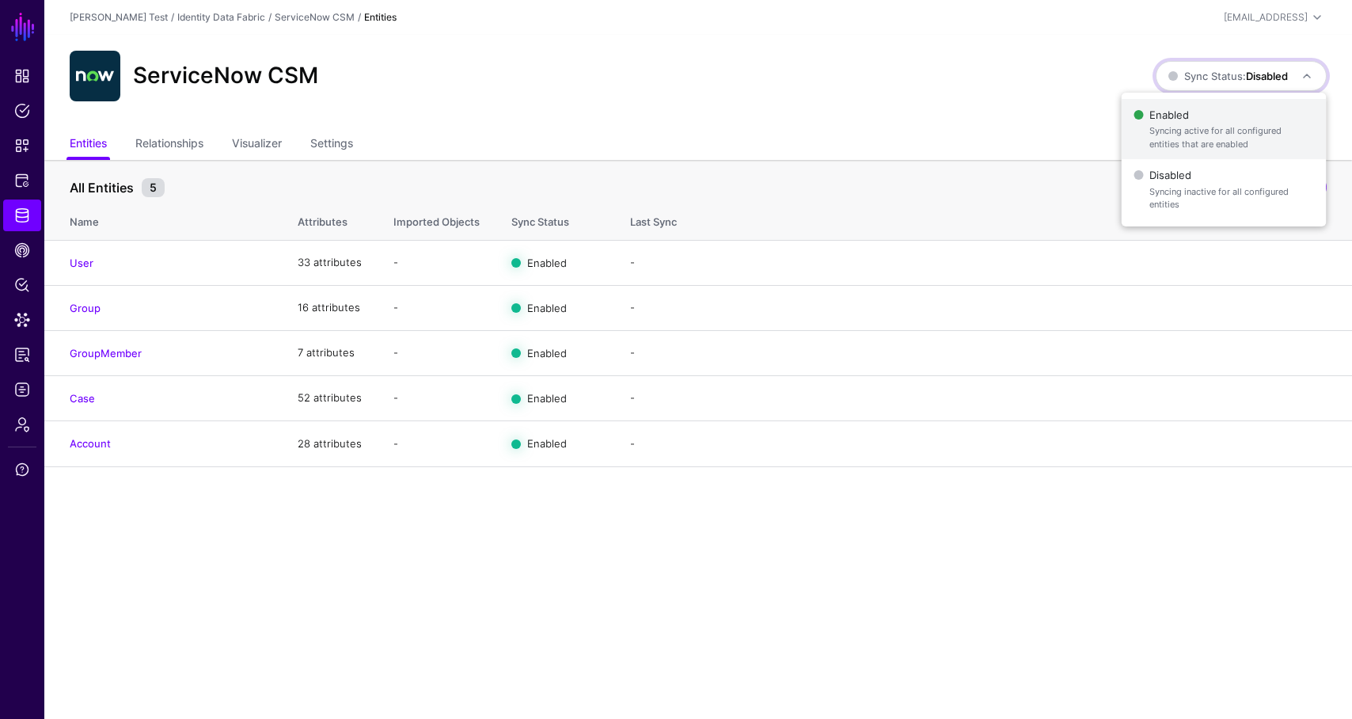
click at [1213, 123] on span "Enabled Syncing active for all configured entities that are enabled" at bounding box center [1223, 129] width 180 height 51
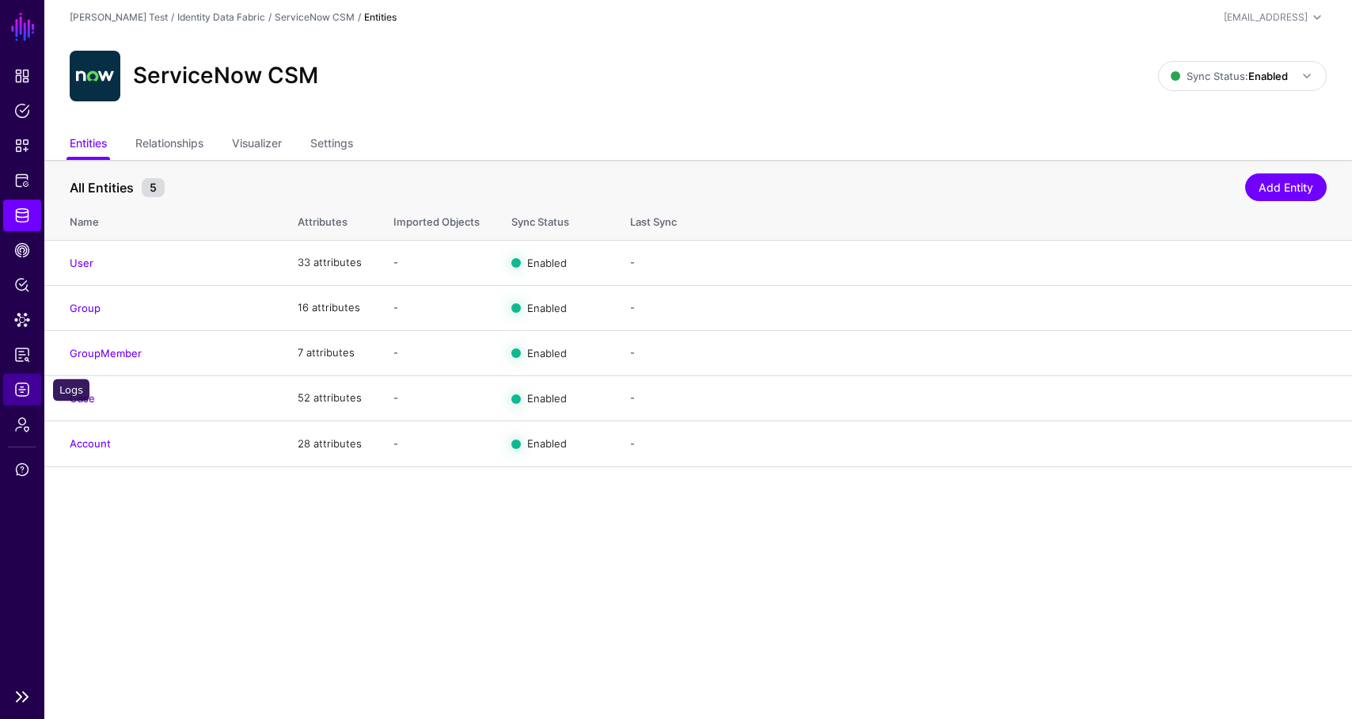
click at [26, 393] on span "Logs" at bounding box center [22, 390] width 16 height 16
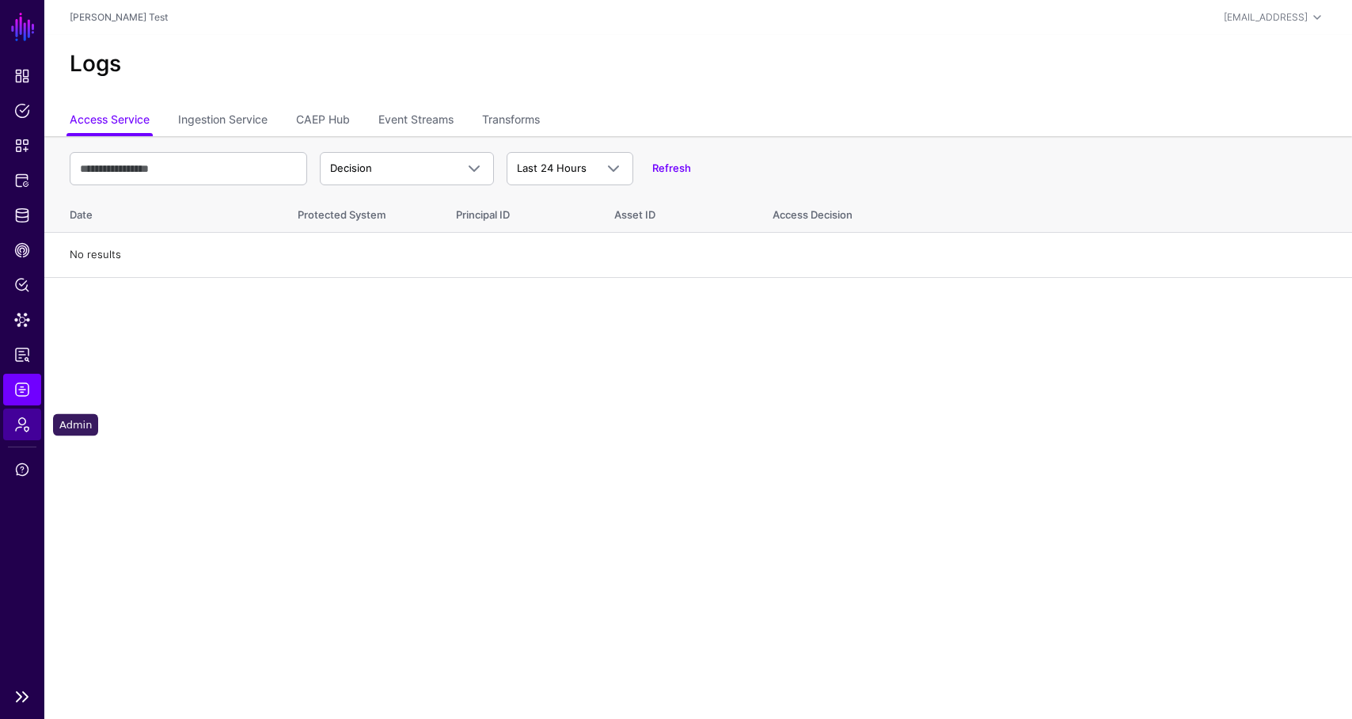
click at [30, 427] on link "Admin" at bounding box center [22, 424] width 38 height 32
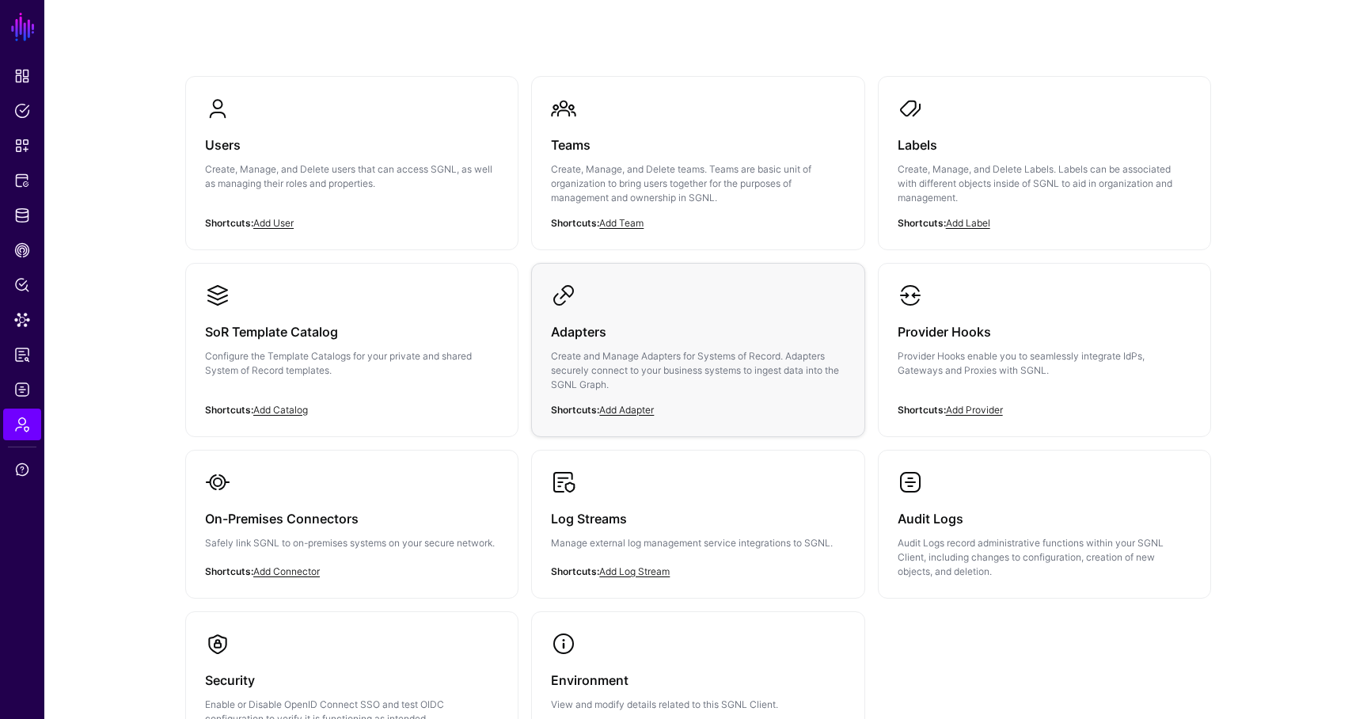
scroll to position [157, 0]
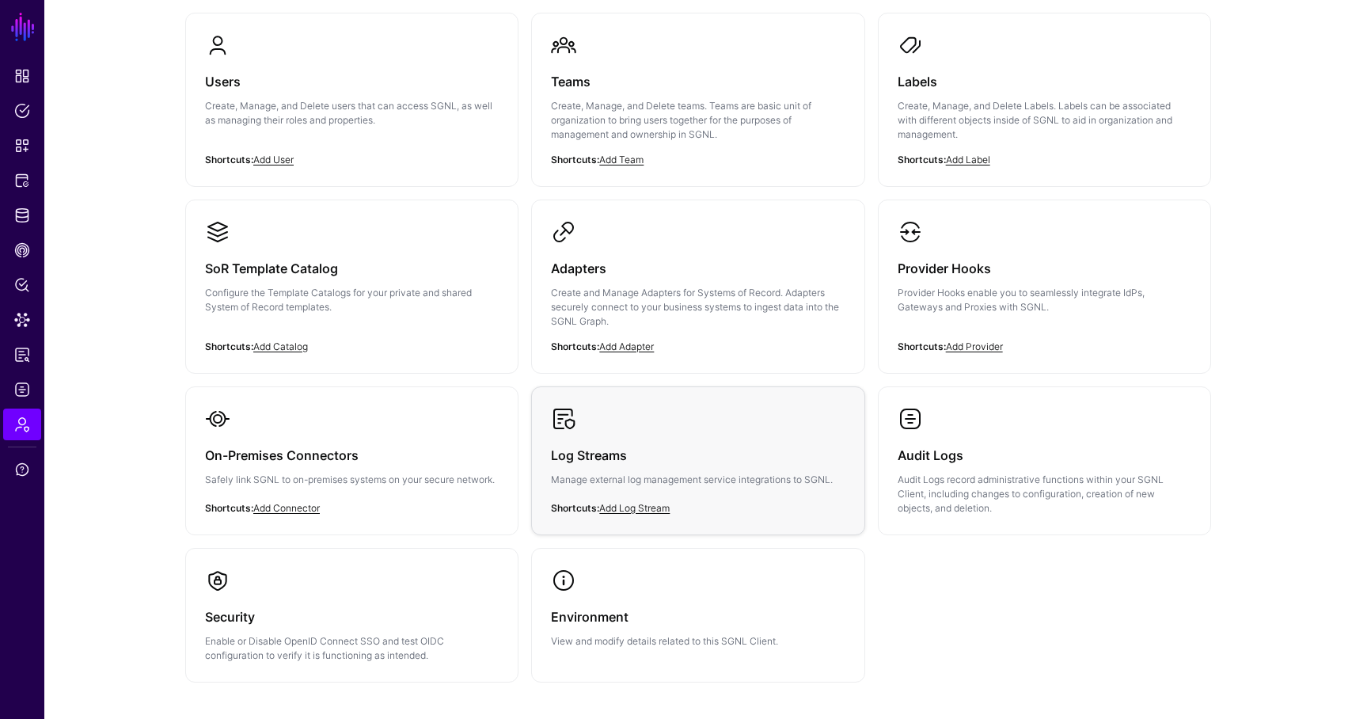
click at [643, 454] on h3 "Log Streams" at bounding box center [698, 455] width 294 height 22
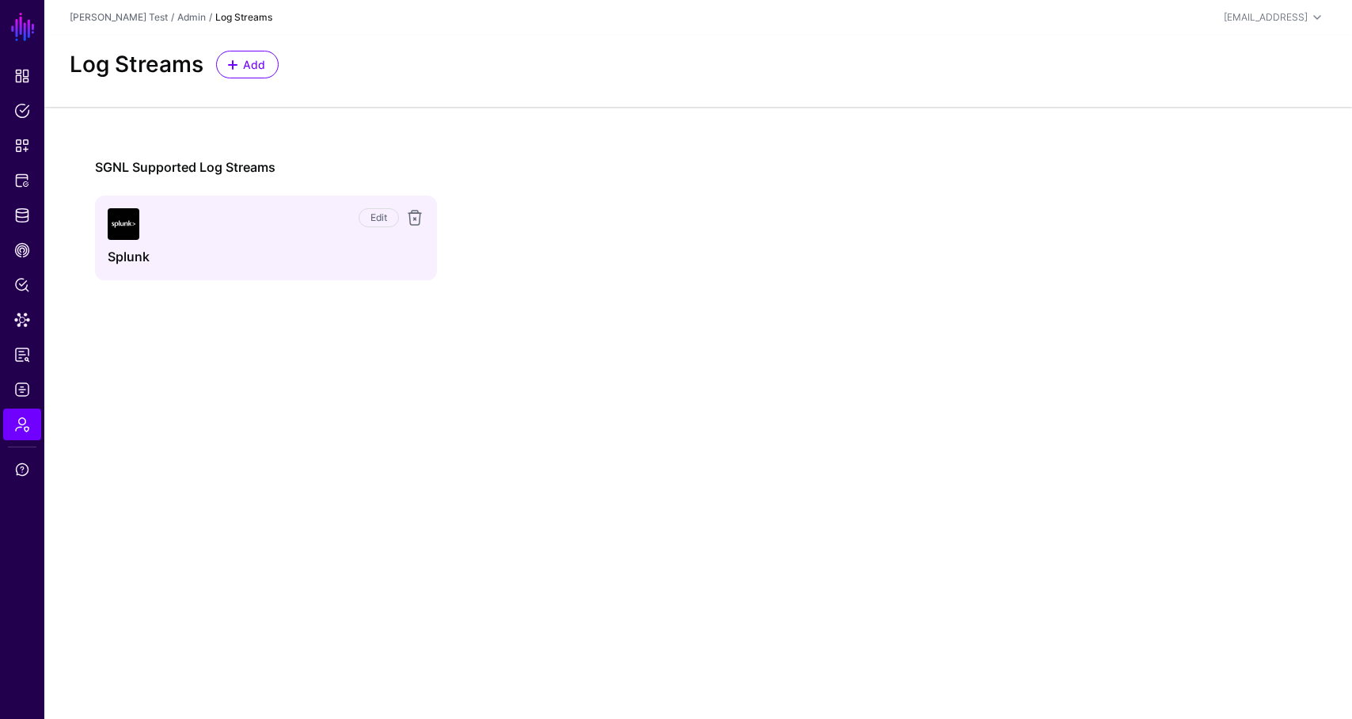
click at [214, 226] on div "Edit" at bounding box center [281, 217] width 285 height 19
click at [140, 237] on div "Edit" at bounding box center [281, 224] width 285 height 32
click at [376, 222] on link "Edit" at bounding box center [379, 217] width 40 height 19
